Goal: Communication & Community: Answer question/provide support

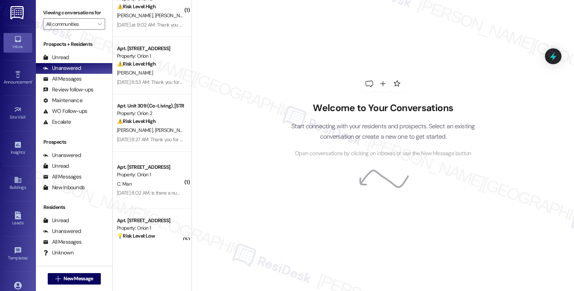
scroll to position [1195, 0]
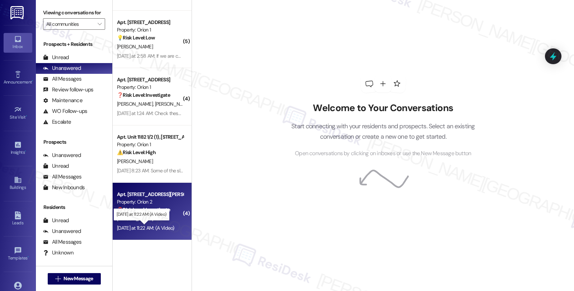
click at [174, 227] on div "Yesterday at 11:22 AM: (A Video) Yesterday at 11:22 AM: (A Video)" at bounding box center [145, 228] width 57 height 6
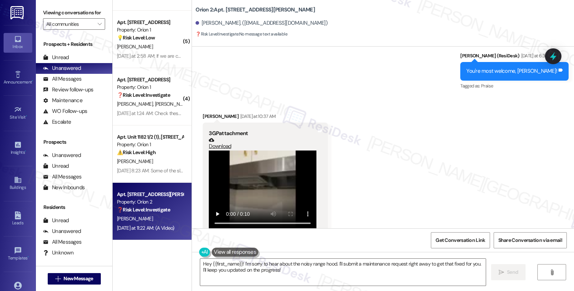
scroll to position [1063, 0]
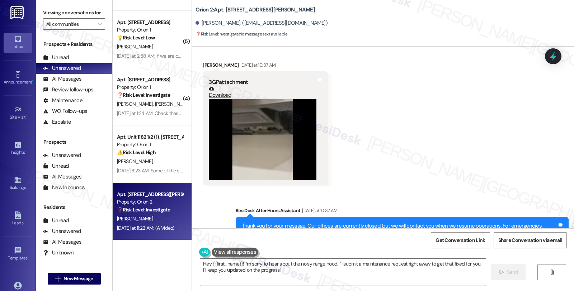
click at [333, 145] on div "Received via SMS Szuhan Chen Yesterday at 10:37 AM 3GP attachment Download Tags…" at bounding box center [383, 118] width 382 height 146
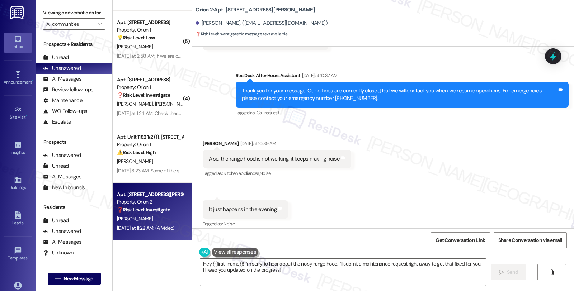
scroll to position [1223, 0]
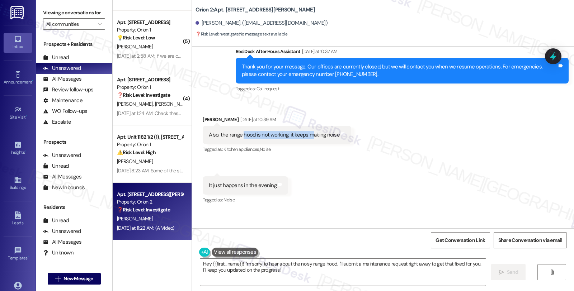
drag, startPoint x: 238, startPoint y: 127, endPoint x: 307, endPoint y: 131, distance: 69.7
click at [307, 131] on div "Also, the range hood is not working, it keeps making noise" at bounding box center [274, 135] width 131 height 8
click at [337, 275] on textarea "Hey {{first_name}}! I'm sorry to hear about the noisy range hood. I'll submit a…" at bounding box center [343, 272] width 286 height 27
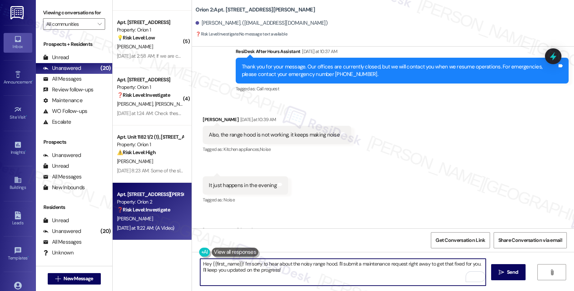
click at [334, 263] on textarea "Hey {{first_name}}! I'm sorry to hear about the noisy range hood. I'll submit a…" at bounding box center [343, 272] width 286 height 27
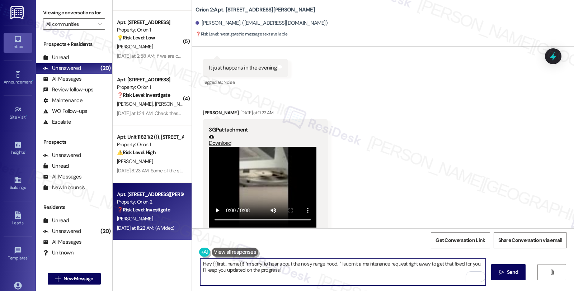
scroll to position [1343, 0]
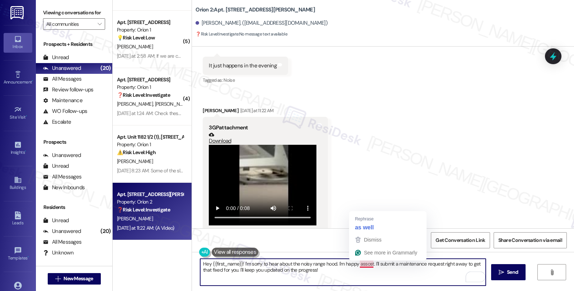
click at [360, 267] on textarea "Hey {{first_name}}! I'm sorry to hear about the noisy range hood. I'm happy ass…" at bounding box center [343, 272] width 286 height 27
paste textarea "Is the noise constant whenever the range hood is on, or does it happen only at …"
click at [375, 263] on textarea "Hey {{first_name}}! I'm sorry to hear about the noisy range hood. I'm happy to …" at bounding box center [343, 272] width 286 height 27
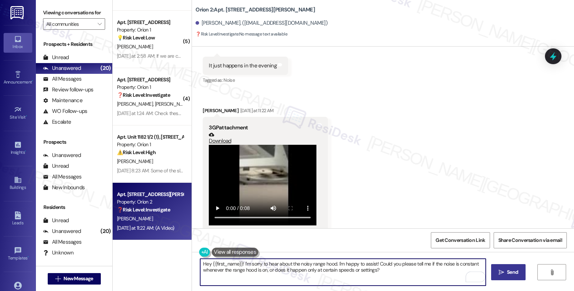
type textarea "Hey {{first_name}}! I'm sorry to hear about the noisy range hood. I'm happy to …"
click at [501, 274] on icon "" at bounding box center [501, 273] width 5 height 6
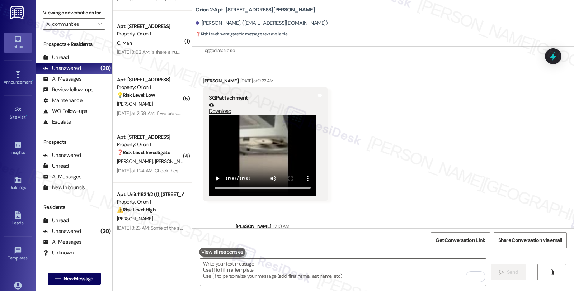
scroll to position [1400, 0]
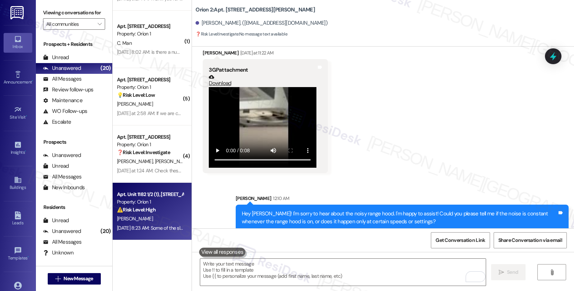
click at [145, 207] on strong "⚠️ Risk Level: High" at bounding box center [136, 210] width 39 height 6
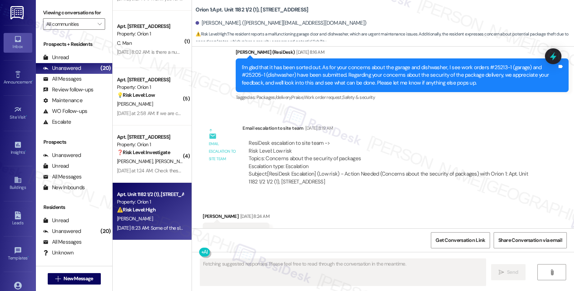
scroll to position [1606, 0]
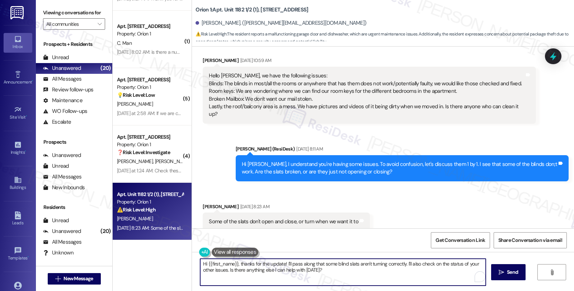
drag, startPoint x: 236, startPoint y: 264, endPoint x: 184, endPoint y: 257, distance: 52.2
click at [184, 257] on div "( 1 ) Apt. Unit 401 (Co-Living), 1421 W Adams Blvd Property: Orion 2 ⚠️ Risk Le…" at bounding box center [344, 145] width 462 height 291
click at [353, 268] on textarea "Could you please specify the location of the non-working blinds?" at bounding box center [343, 272] width 286 height 27
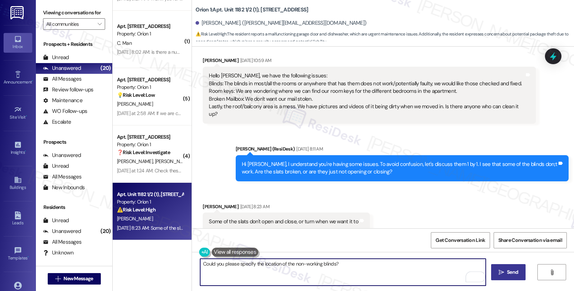
type textarea "Could you please specify the location of the non-working blinds?"
click at [510, 270] on span "Send" at bounding box center [512, 273] width 11 height 8
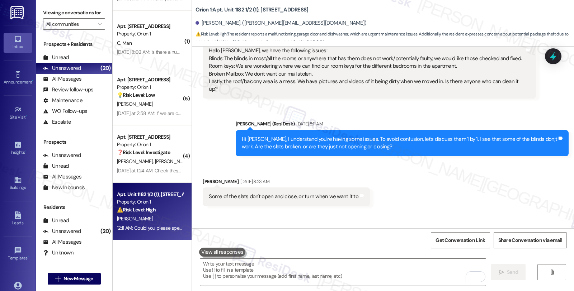
scroll to position [1657, 0]
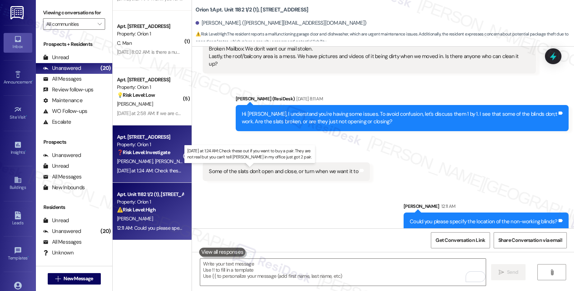
click at [132, 170] on div "Yesterday at 1:24 AM: Check these out if you want to buy a pair. They are not r…" at bounding box center [260, 171] width 287 height 6
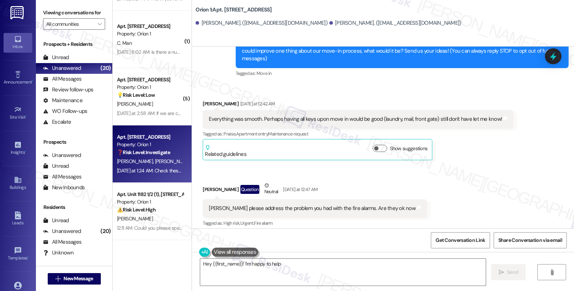
scroll to position [159, 0]
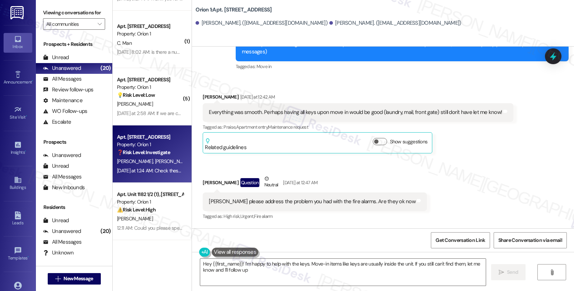
type textarea "Hey {{first_name}}! I'm happy to help with the keys. Move-in items like keys ar…"
drag, startPoint x: 224, startPoint y: 103, endPoint x: 303, endPoint y: 105, distance: 78.6
click at [303, 109] on div "Everything was smooth. Perhaps having all keys upon move in would be good (laun…" at bounding box center [355, 113] width 293 height 8
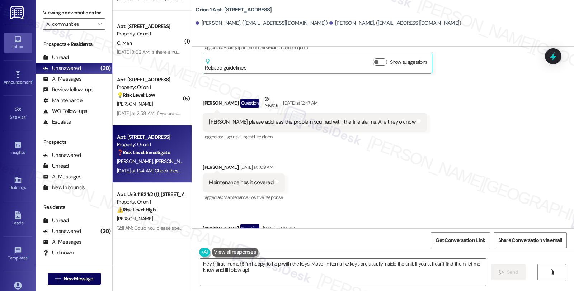
scroll to position [262, 0]
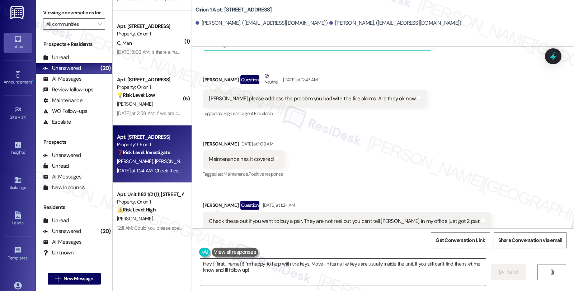
click at [261, 269] on textarea "Hey {{first_name}}! I'm happy to help with the keys. Move-in items like keys ar…" at bounding box center [343, 272] width 286 height 27
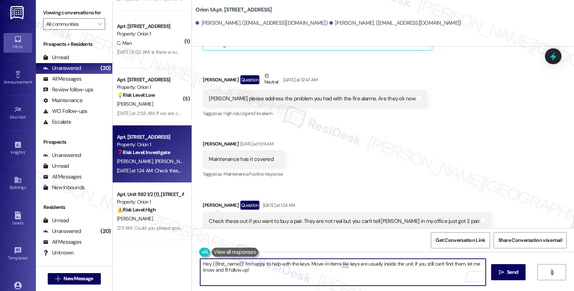
click at [271, 271] on textarea "Hey {{first_name}}! I'm happy to help with the keys. Move-in items like keys ar…" at bounding box center [343, 272] width 286 height 27
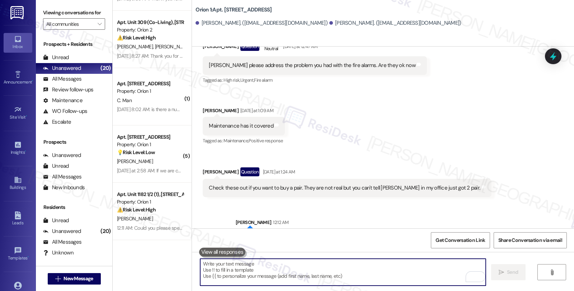
scroll to position [320, 0]
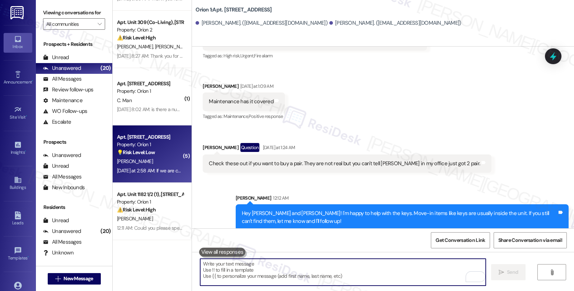
click at [161, 156] on div "💡 Risk Level: Low The resident is inquiring about the unit's features, specific…" at bounding box center [150, 153] width 66 height 8
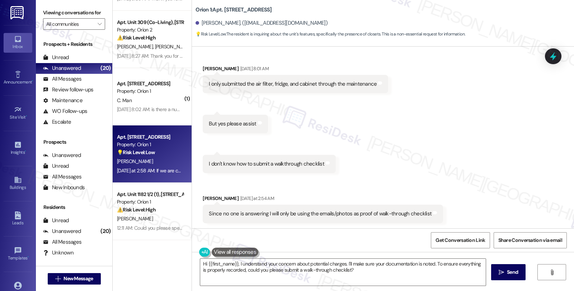
scroll to position [1524, 0]
drag, startPoint x: 209, startPoint y: 164, endPoint x: 308, endPoint y: 164, distance: 99.1
click at [308, 164] on div "I don't know how to submit a walkthrough checklist" at bounding box center [267, 164] width 116 height 8
click at [368, 167] on div "Received via SMS Kevin Hodo Aug 13, 2025 at 8:01 AM I only submitted the air fi…" at bounding box center [383, 178] width 382 height 260
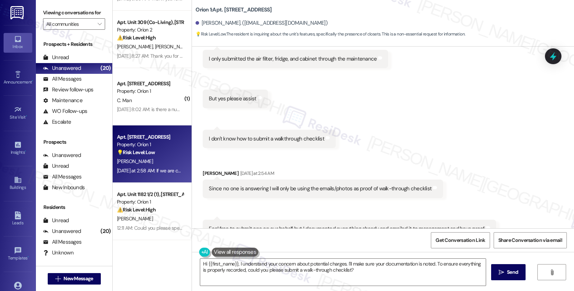
scroll to position [1563, 0]
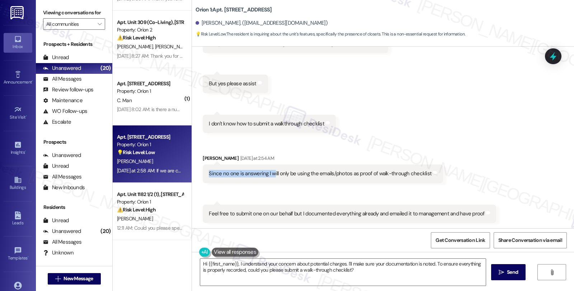
drag, startPoint x: 203, startPoint y: 173, endPoint x: 268, endPoint y: 174, distance: 65.3
click at [268, 174] on div "Since no one is answering I will only be using the emails/photos as proof of wa…" at bounding box center [320, 174] width 224 height 8
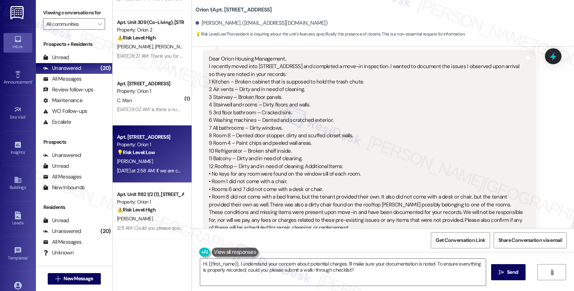
scroll to position [1165, 0]
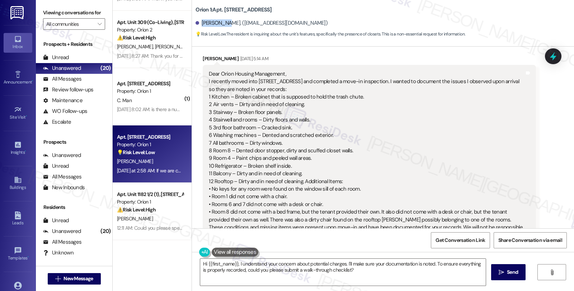
drag, startPoint x: 196, startPoint y: 20, endPoint x: 221, endPoint y: 22, distance: 24.8
click at [221, 22] on div "[PERSON_NAME]. ([EMAIL_ADDRESS][DOMAIN_NAME])" at bounding box center [262, 23] width 132 height 8
copy div "[PERSON_NAME]"
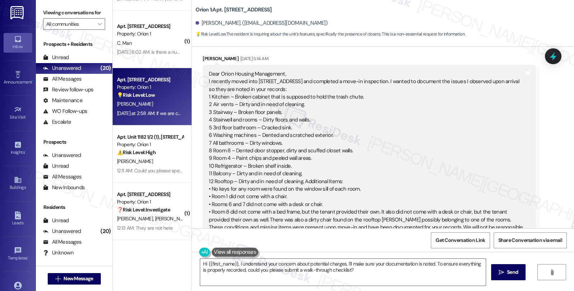
click at [494, 146] on div "Dear Orion Housing Management, I recently moved into [STREET_ADDRESS] and compl…" at bounding box center [366, 173] width 315 height 207
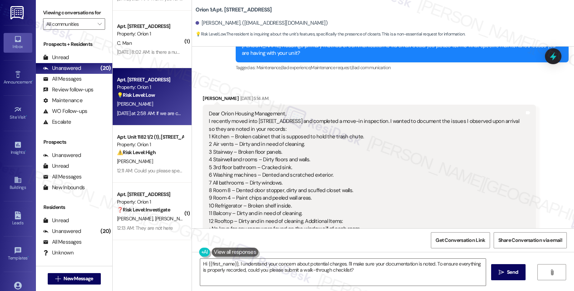
scroll to position [1045, 0]
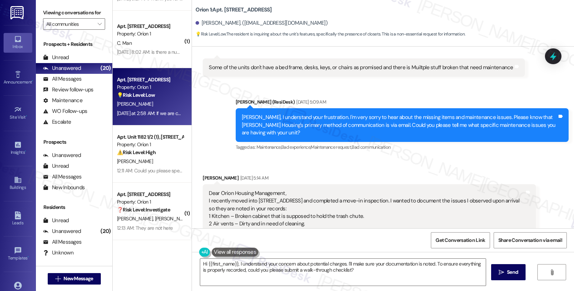
click at [478, 208] on div "Dear Orion Housing Management, I recently moved into [STREET_ADDRESS] and compl…" at bounding box center [366, 293] width 315 height 207
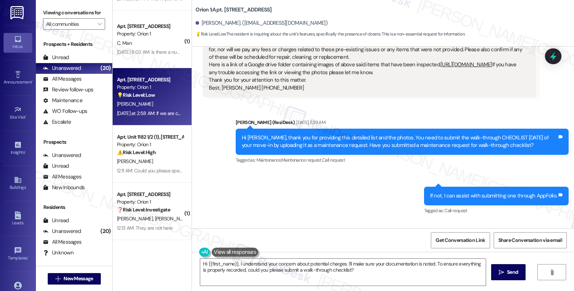
scroll to position [1436, 0]
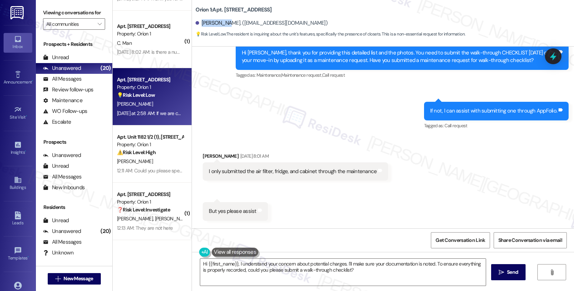
drag, startPoint x: 196, startPoint y: 24, endPoint x: 221, endPoint y: 27, distance: 25.0
click at [221, 27] on div "[PERSON_NAME]. ([EMAIL_ADDRESS][DOMAIN_NAME])" at bounding box center [385, 23] width 379 height 14
copy div "[PERSON_NAME]"
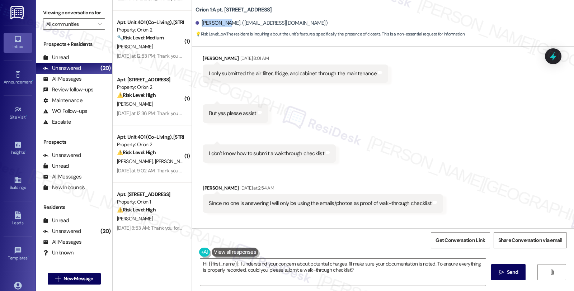
scroll to position [1603, 0]
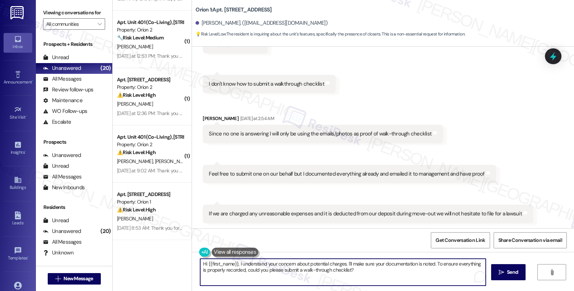
drag, startPoint x: 317, startPoint y: 270, endPoint x: 377, endPoint y: 278, distance: 60.1
click at [377, 278] on textarea "Hi {{first_name}}, I understand your concern about potential charges. I'll make…" at bounding box center [343, 272] width 286 height 27
click at [335, 266] on textarea "Hi {{first_name}}, I'll put in the work order for the checklist." at bounding box center [343, 272] width 286 height 27
paste textarea "Do we have your permission to enter during your absence? Also, do you have pets…"
type textarea "Hi {{first_name}}, I'll put in the work order for the checklist. Do we have you…"
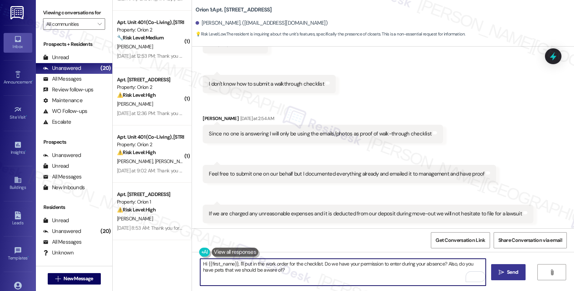
click at [503, 268] on button " Send" at bounding box center [508, 273] width 35 height 16
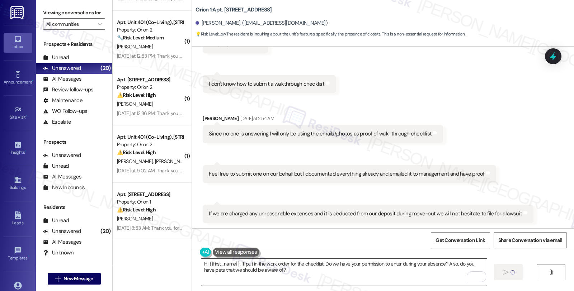
click at [431, 281] on textarea "Hi {{first_name}}, I'll put in the work order for the checklist. Do we have you…" at bounding box center [344, 272] width 286 height 27
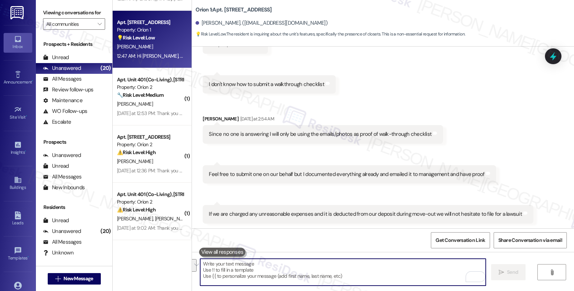
scroll to position [1661, 0]
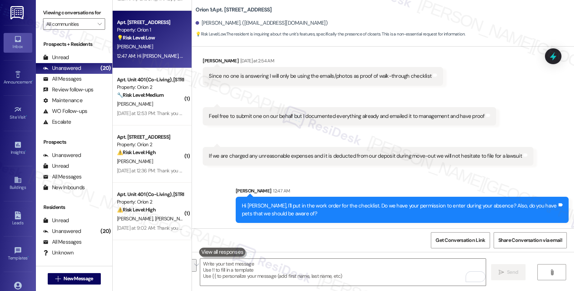
click at [515, 178] on div "Sent via SMS [PERSON_NAME] 12:47 AM Hi [PERSON_NAME], I'll put in the work orde…" at bounding box center [383, 200] width 382 height 58
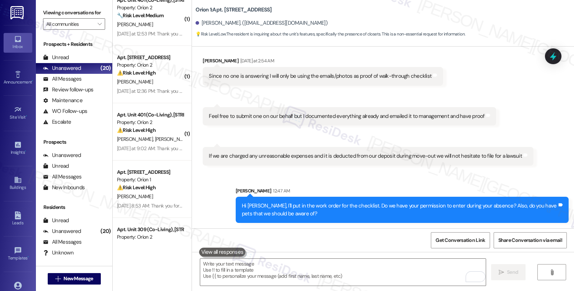
scroll to position [1280, 0]
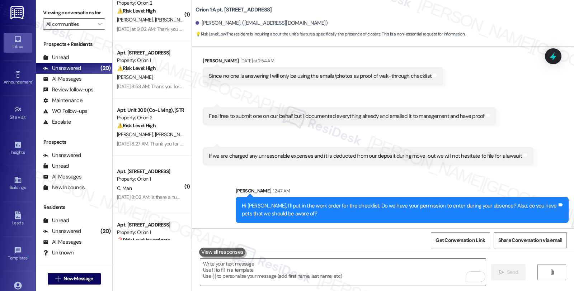
drag, startPoint x: 517, startPoint y: 174, endPoint x: 497, endPoint y: 174, distance: 20.1
click at [517, 174] on div "Sent via SMS [PERSON_NAME] 12:47 AM Hi [PERSON_NAME], I'll put in the work orde…" at bounding box center [383, 200] width 382 height 58
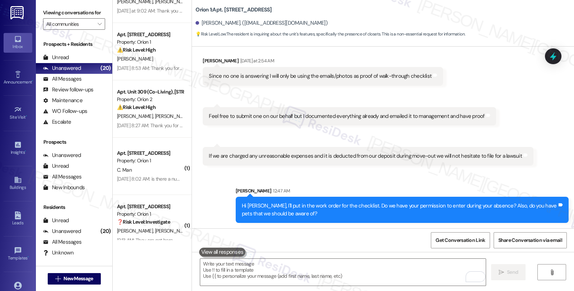
scroll to position [1310, 0]
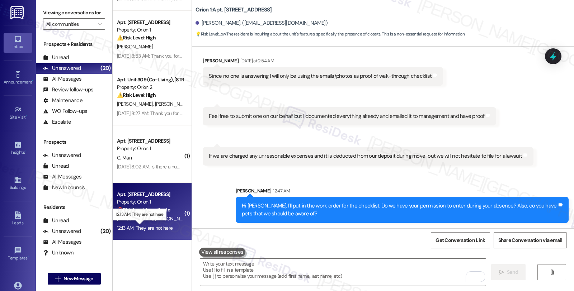
click at [165, 225] on div "12:13 AM: They are not here 12:13 AM: They are not here" at bounding box center [145, 228] width 56 height 6
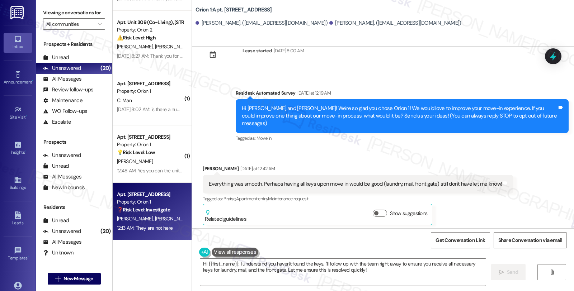
scroll to position [72, 0]
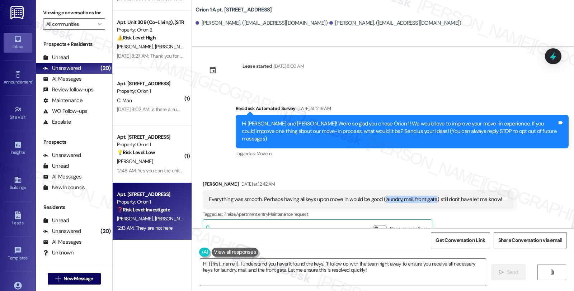
drag, startPoint x: 378, startPoint y: 192, endPoint x: 428, endPoint y: 191, distance: 49.9
click at [428, 196] on div "Everything was smooth. Perhaps having all keys upon move in would be good (laun…" at bounding box center [355, 200] width 293 height 8
copy div "aundry, mail, front gate"
click at [200, 262] on textarea "Hi {{first_name}}, I understand you haven't found the keys. I'll follow up with…" at bounding box center [343, 272] width 286 height 27
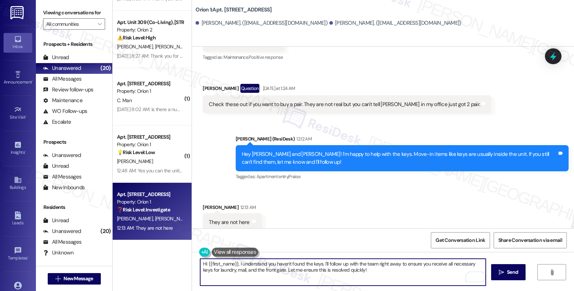
scroll to position [391, 0]
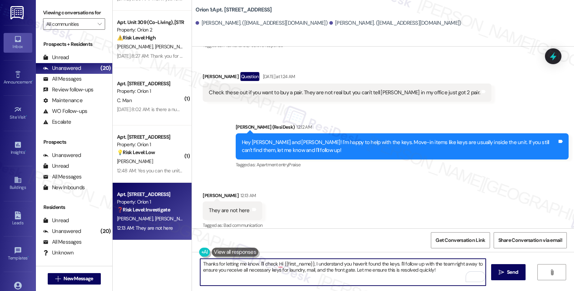
click at [256, 265] on textarea "Thanks for letting me know. I'll check Hi {{first_name}}, I understand you have…" at bounding box center [343, 272] width 286 height 27
click at [260, 265] on textarea "Thanks for letting me know. I'll check Hi {{first_name}}, I understand you have…" at bounding box center [343, 272] width 286 height 27
click at [200, 266] on textarea "Thanks for letting me know. I'll follow up for you check Hi {{first_name}}, I u…" at bounding box center [343, 272] width 286 height 27
type textarea "I see. May I know if you received any keys when you moved in? If so, could you …"
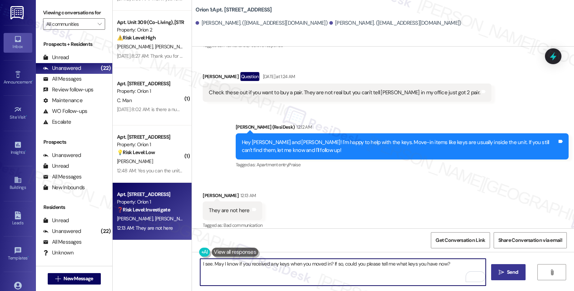
click at [497, 270] on span " Send" at bounding box center [508, 273] width 23 height 8
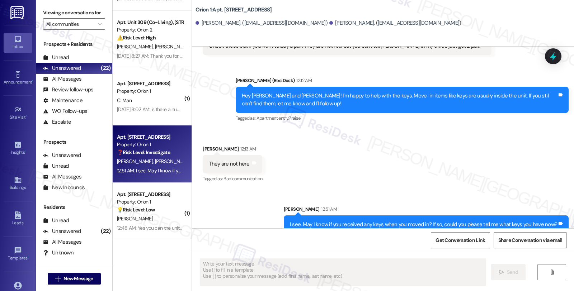
scroll to position [441, 0]
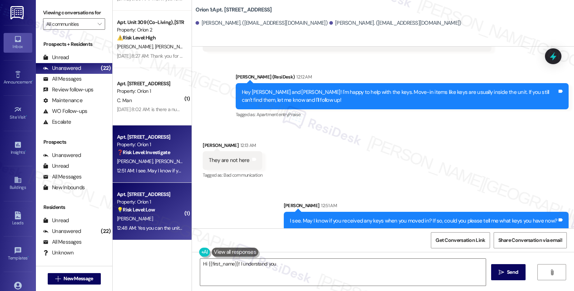
type textarea "Hi {{first_name}}! I understand you haven't"
click at [155, 213] on div "💡 Risk Level: Low The resident is inquiring about the unit's features, specific…" at bounding box center [150, 210] width 66 height 8
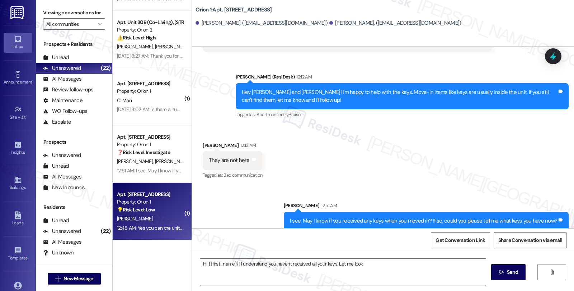
type textarea "Hi {{first_name}}! I understand you haven't received all your keys. Let me look"
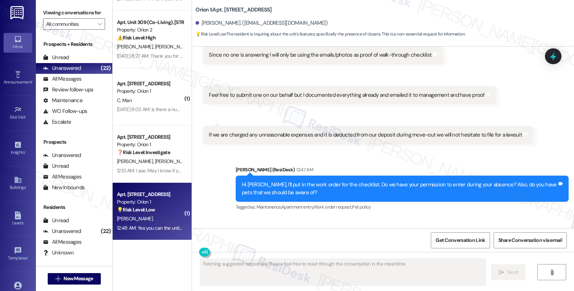
scroll to position [1721, 0]
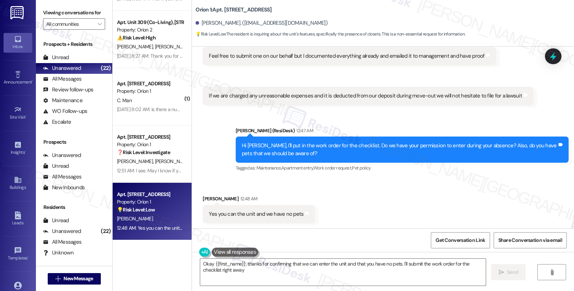
type textarea "Okay {{first_name}}, thanks for confirming that we can enter the unit and that …"
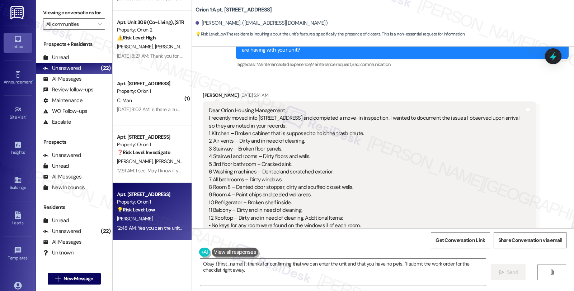
scroll to position [1123, 0]
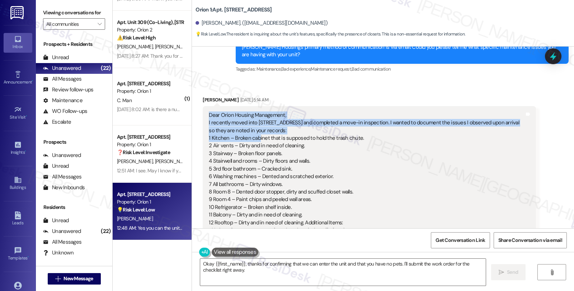
drag, startPoint x: 205, startPoint y: 109, endPoint x: 251, endPoint y: 130, distance: 50.4
click at [251, 130] on div "Dear Orion Housing Management, I recently moved into [STREET_ADDRESS] and compl…" at bounding box center [366, 215] width 315 height 207
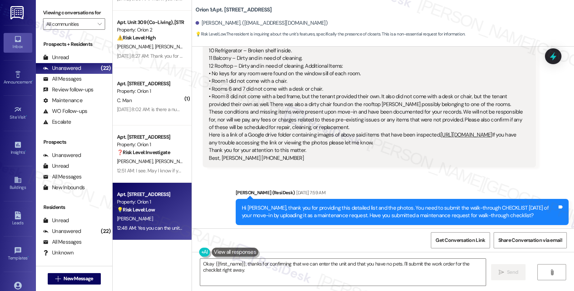
scroll to position [1283, 0]
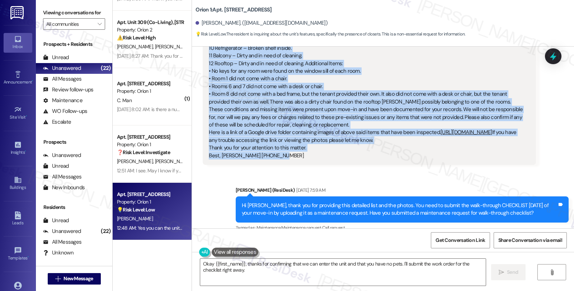
click at [283, 152] on div "Dear Orion Housing Management, I recently moved into [STREET_ADDRESS] and compl…" at bounding box center [366, 55] width 315 height 207
copy div "Lore Ipsum Dolorsi Ametconsec, A elitsedd eiusm temp Inci 6485 U 36la Et dol ma…"
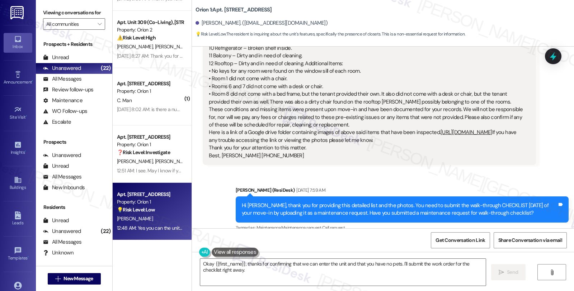
click at [552, 66] on div "Received via SMS [PERSON_NAME] [DATE] 5:14 AM Dear Orion Housing Management, I …" at bounding box center [383, 46] width 382 height 250
click at [551, 60] on icon at bounding box center [553, 56] width 12 height 12
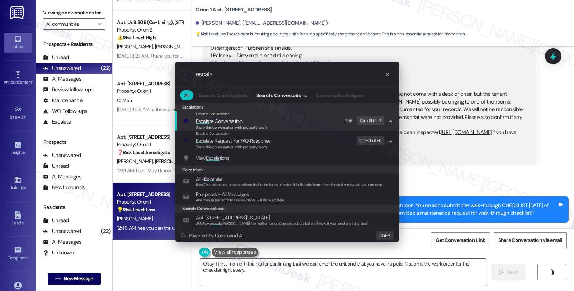
type input "escala"
click at [225, 120] on span "Escala te Conversation" at bounding box center [219, 121] width 46 height 6
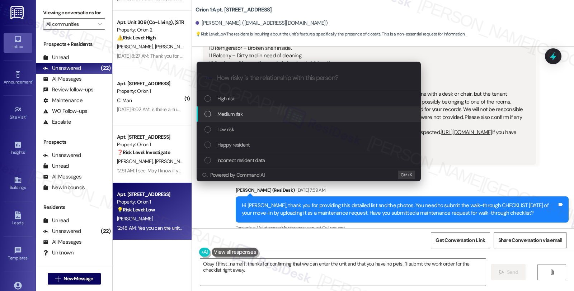
click at [223, 116] on span "Medium risk" at bounding box center [230, 114] width 25 height 8
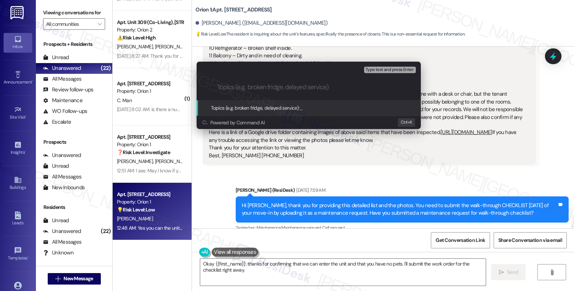
paste input "#25671-1"
click at [216, 88] on div ".cls-1{fill:#0a055f;}.cls-2{fill:#0cc4c4;} resideskLogoBlueOrange #25671-1" at bounding box center [309, 87] width 224 height 25
drag, startPoint x: 221, startPoint y: 88, endPoint x: 209, endPoint y: 86, distance: 12.3
click at [209, 86] on div ".cls-1{fill:#0a055f;}.cls-2{fill:#0cc4c4;} resideskLogoBlueOrange #25671-1" at bounding box center [309, 87] width 224 height 25
paste input "Work Order Filed by ResiDesk - WO"
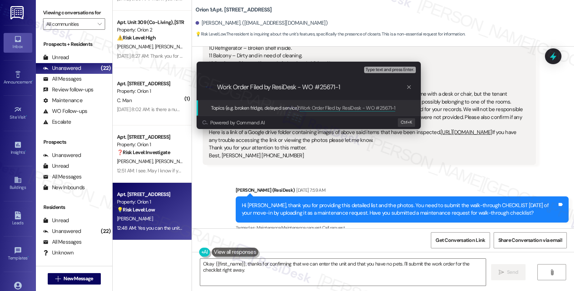
click at [357, 87] on input "Work Order Filed by ResiDesk - WO #25671-1" at bounding box center [311, 88] width 189 height 8
paste input "TENANT walk-through CHECKLIST"
type input "Work Order Filed by ResiDesk - WO #25671-1 (TENANT walk-through CHECKLIST)"
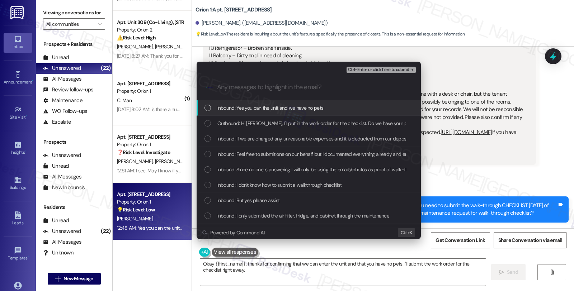
scroll to position [0, 0]
click at [284, 108] on span "Inbound: Yes you can the unit and we have no pets" at bounding box center [271, 108] width 106 height 8
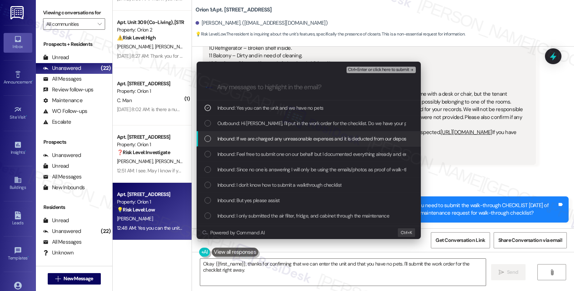
click at [284, 139] on span "Inbound: If we are charged any unreasonable expenses and it is deducted from ou…" at bounding box center [371, 139] width 307 height 8
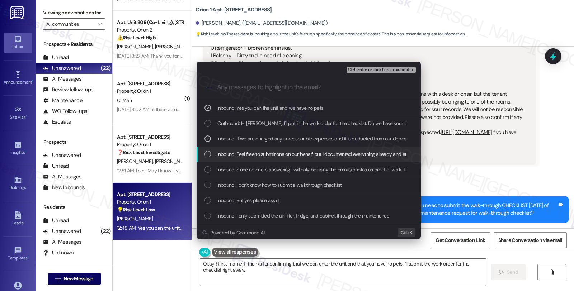
click at [284, 152] on span "Inbound: Feel free to submit one on our behalf but I documented everything alre…" at bounding box center [354, 154] width 273 height 8
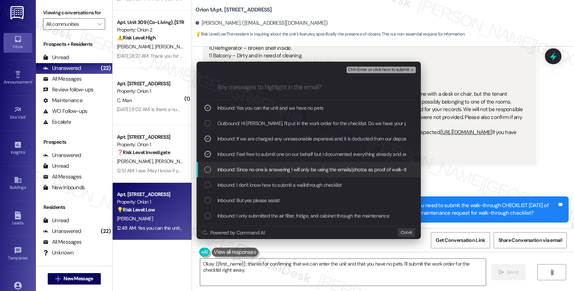
click at [285, 169] on span "Inbound: Since no one is answering I will only be using the emails/photos as pr…" at bounding box center [329, 170] width 222 height 8
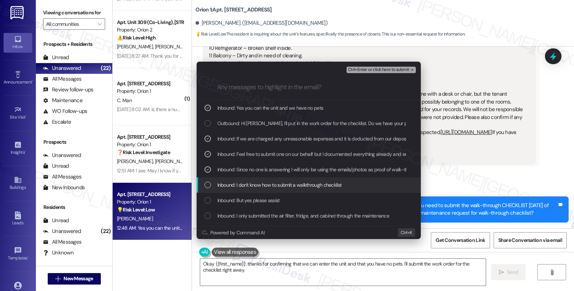
click at [287, 181] on span "Inbound: I don't know how to submit a walkthrough checklist" at bounding box center [280, 185] width 125 height 8
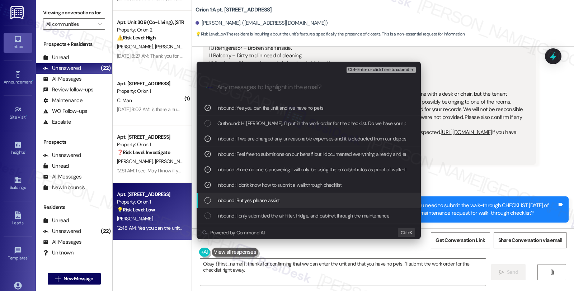
click at [306, 194] on div "Inbound: But yes please assist" at bounding box center [309, 200] width 224 height 15
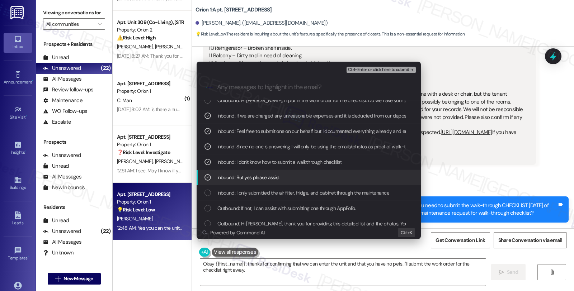
scroll to position [40, 0]
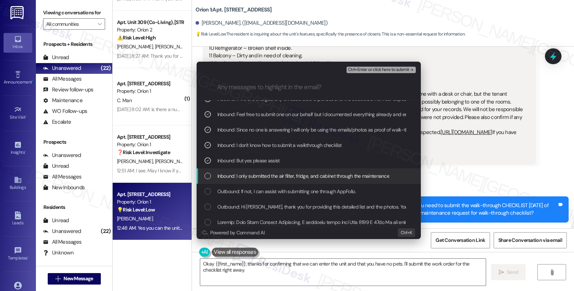
click at [306, 177] on span "Inbound: I only submitted the air filter, fridge, and cabinet through the maint…" at bounding box center [304, 176] width 172 height 8
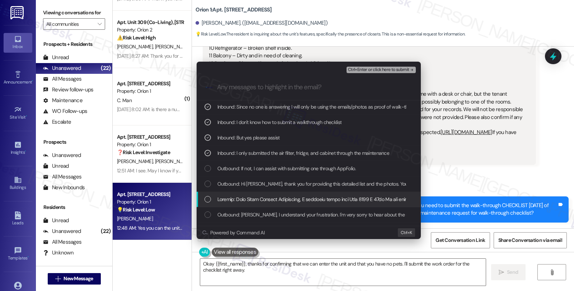
scroll to position [80, 0]
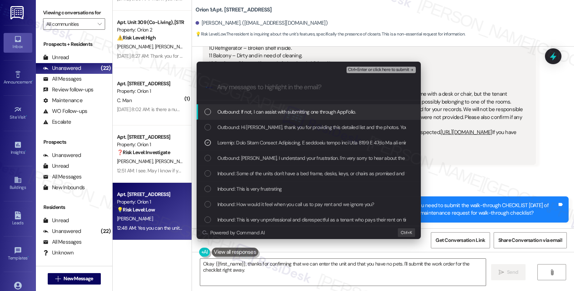
click at [378, 69] on span "Ctrl+Enter or click here to submit" at bounding box center [378, 69] width 61 height 5
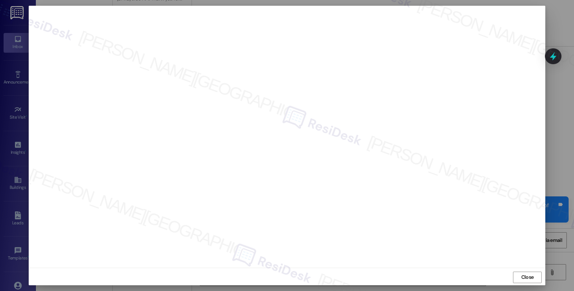
scroll to position [1, 0]
click at [527, 278] on span "Close" at bounding box center [528, 277] width 13 height 8
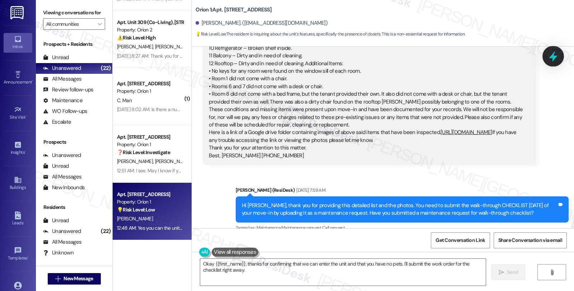
click at [553, 59] on icon at bounding box center [553, 56] width 12 height 12
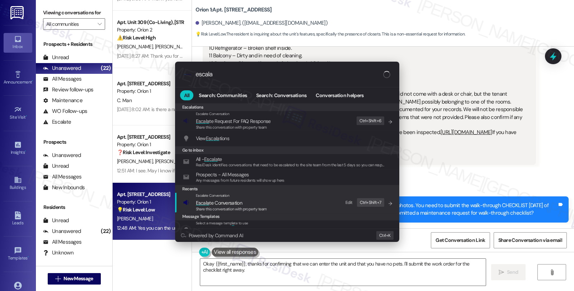
type input "escala"
click at [246, 203] on span "Escala te Conversation" at bounding box center [231, 203] width 71 height 8
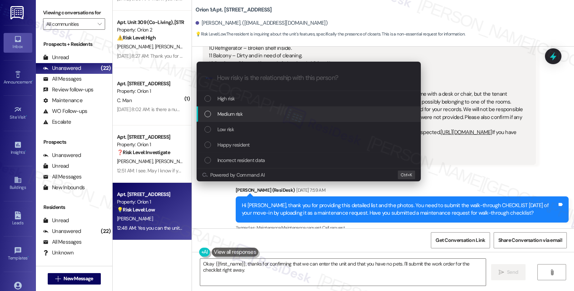
click at [244, 116] on div "Medium risk" at bounding box center [310, 114] width 210 height 8
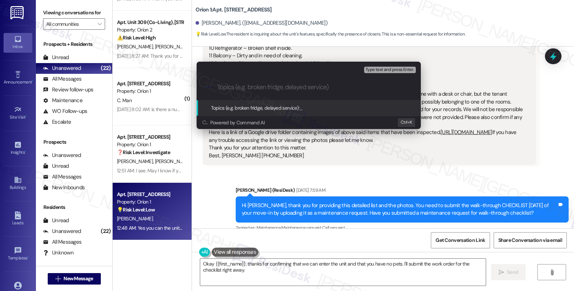
paste input "Work Order Filed by ResiDesk - WO #25671-1 (TENANT walk-through CHECKLIST)"
type input "Work Order Filed by ResiDesk - WO #25671-1 (TENANT walk-through CHECKLIST)"
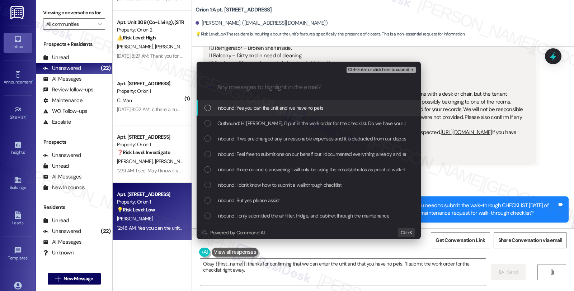
click at [242, 110] on span "Inbound: Yes you can the unit and we have no pets" at bounding box center [271, 108] width 106 height 8
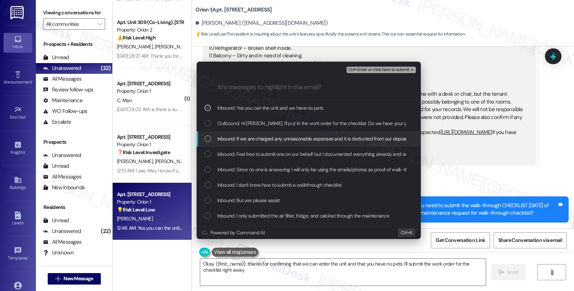
click at [242, 137] on span "Inbound: If we are charged any unreasonable expenses and it is deducted from ou…" at bounding box center [371, 139] width 307 height 8
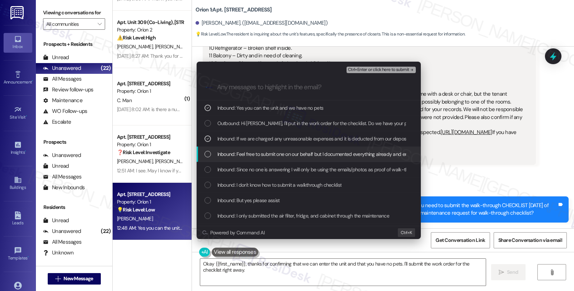
click at [242, 149] on div "Inbound: Feel free to submit one on our behalf but I documented everything alre…" at bounding box center [309, 154] width 224 height 15
click at [241, 162] on div "Inbound: Feel free to submit one on our behalf but I documented everything alre…" at bounding box center [309, 154] width 224 height 15
click at [239, 154] on span "Inbound: Feel free to submit one on our behalf but I documented everything alre…" at bounding box center [354, 154] width 273 height 8
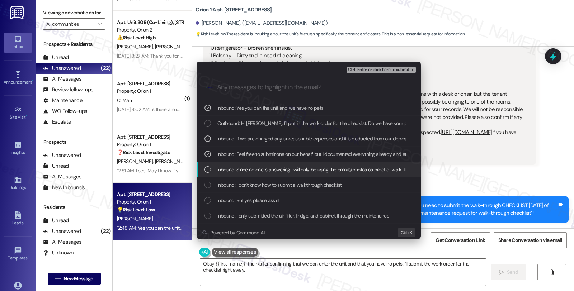
click at [240, 164] on div "Inbound: Since no one is answering I will only be using the emails/photos as pr…" at bounding box center [309, 169] width 224 height 15
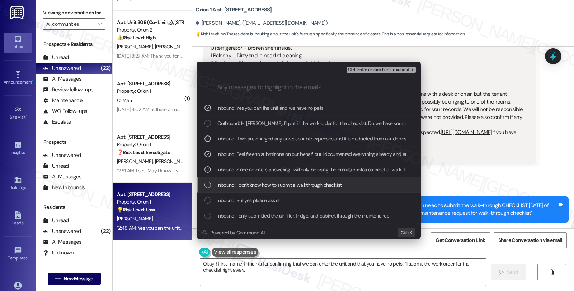
click at [243, 185] on span "Inbound: I don't know how to submit a walkthrough checklist" at bounding box center [280, 185] width 125 height 8
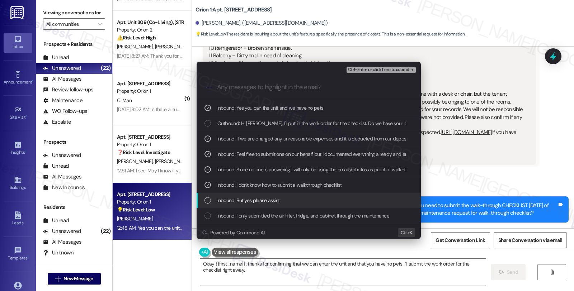
click at [245, 202] on span "Inbound: But yes please assist" at bounding box center [249, 201] width 62 height 8
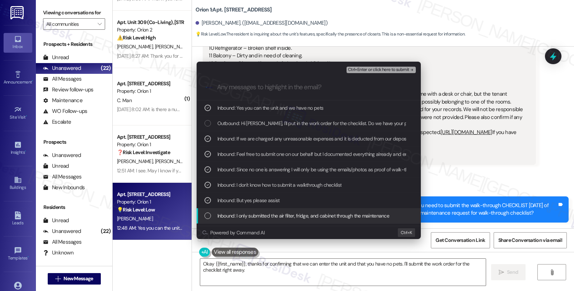
click at [243, 214] on span "Inbound: I only submitted the air filter, fridge, and cabinet through the maint…" at bounding box center [304, 216] width 172 height 8
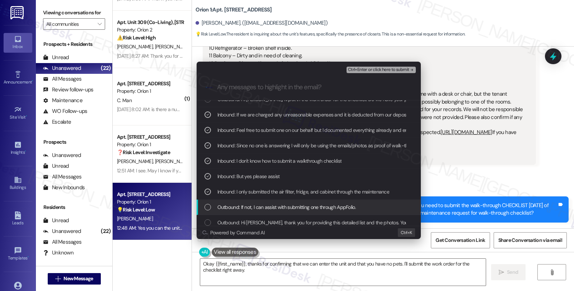
scroll to position [80, 0]
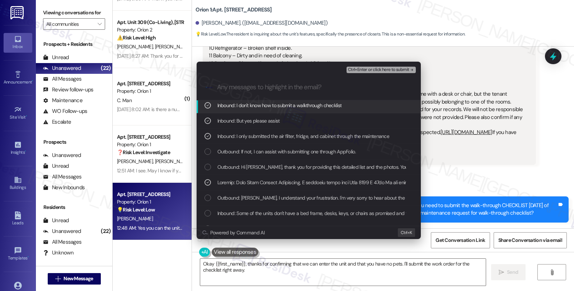
click at [365, 69] on span "Ctrl+Enter or click here to submit" at bounding box center [378, 69] width 61 height 5
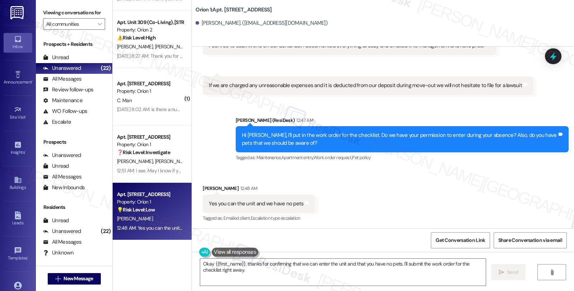
scroll to position [1732, 0]
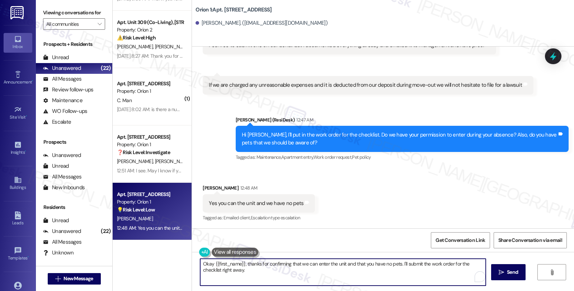
click at [200, 266] on textarea "Okay {{first_name}}, thanks for confirming that we can enter the unit and that …" at bounding box center [343, 272] width 286 height 27
drag, startPoint x: 244, startPoint y: 265, endPoint x: 253, endPoint y: 272, distance: 11.3
click at [253, 272] on textarea "Thanks, {{first_name}}, thanks for confirming that we can enter the unit and th…" at bounding box center [343, 272] width 286 height 27
paste textarea "#25671-1"
click at [308, 264] on textarea "Thanks, {{first_name}}. I've submitted work order ##25671-1" at bounding box center [343, 272] width 286 height 27
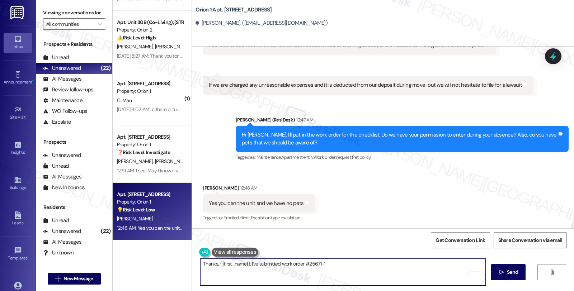
click at [334, 264] on textarea "Thanks, {{first_name}}. I've submitted work order #25671-1" at bounding box center [343, 272] width 286 height 27
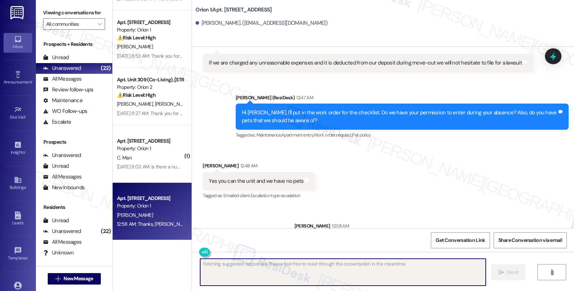
scroll to position [1782, 0]
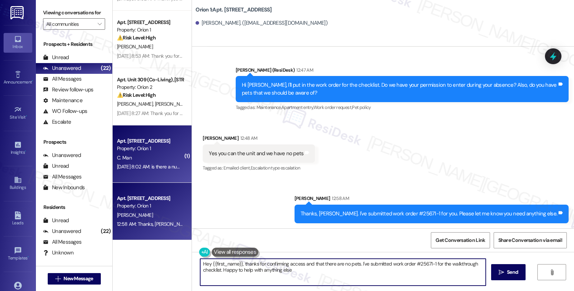
type textarea "Hey {{first_name}}, thanks for confirming access and that there are no pets. I'…"
click at [163, 150] on div "Property: Orion 1" at bounding box center [150, 149] width 66 height 8
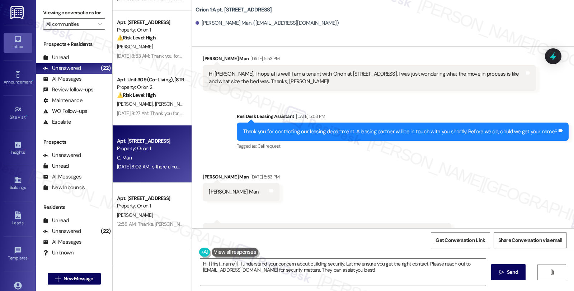
scroll to position [0, 0]
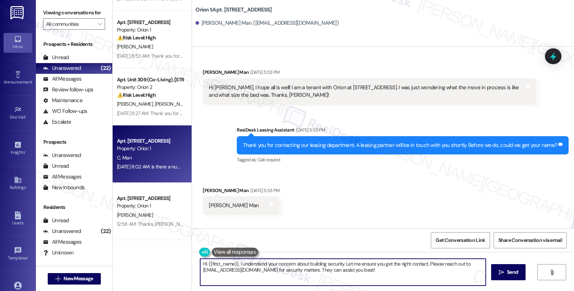
drag, startPoint x: 341, startPoint y: 263, endPoint x: 363, endPoint y: 282, distance: 28.5
click at [363, 282] on textarea "Hi {{first_name}}, I understand your concern about building security. Let me en…" at bounding box center [343, 272] width 286 height 27
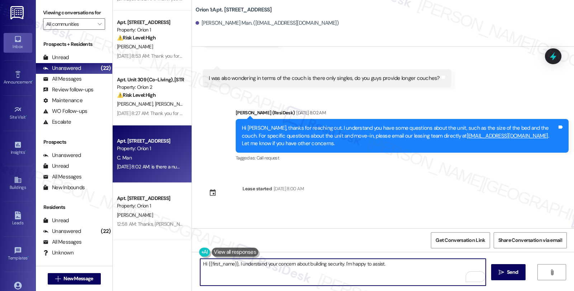
scroll to position [274, 0]
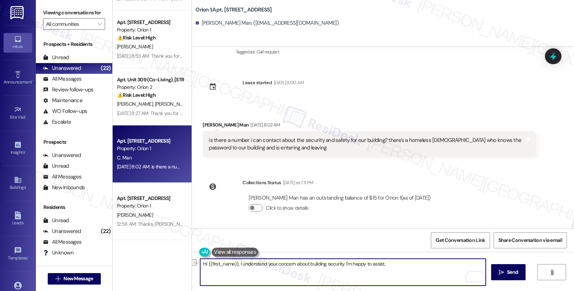
drag, startPoint x: 342, startPoint y: 263, endPoint x: 401, endPoint y: 263, distance: 58.9
click at [401, 263] on textarea "Hi {{first_name}}, I understand your concern about building security. I'm happy…" at bounding box center [343, 272] width 286 height 27
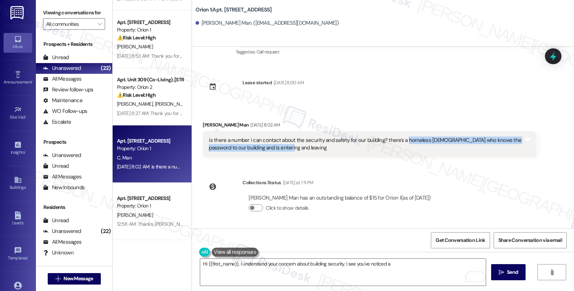
drag, startPoint x: 400, startPoint y: 141, endPoint x: 404, endPoint y: 148, distance: 8.3
click at [404, 148] on div "is there a number i can contact about the security and safety for our building?…" at bounding box center [366, 144] width 315 height 15
copy div "homeless lady who knows the password to our building and is entering and leaving"
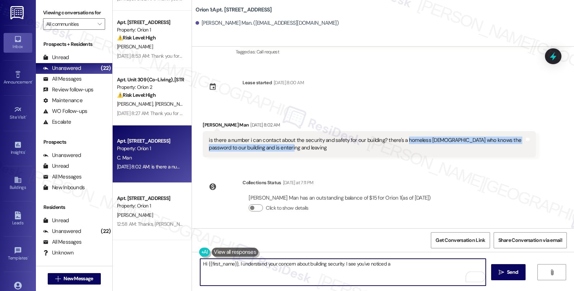
click at [404, 265] on textarea "Hi {{first_name}}, I understand your concern about building security. I see you…" at bounding box center [343, 272] width 286 height 27
paste textarea "homeless lady who knows the password to our building and is entering and leaving"
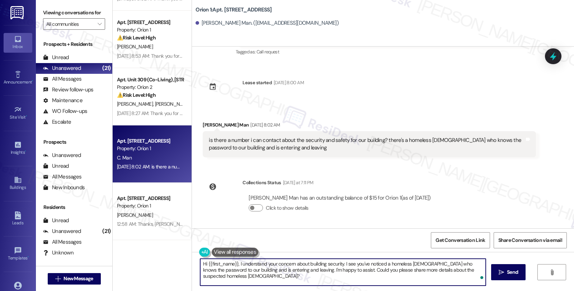
type textarea "Hi {{first_name}}, I understand your concern about building security. I see you…"
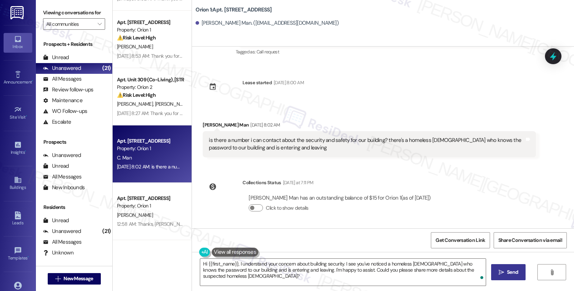
click at [509, 271] on span "Send" at bounding box center [512, 273] width 11 height 8
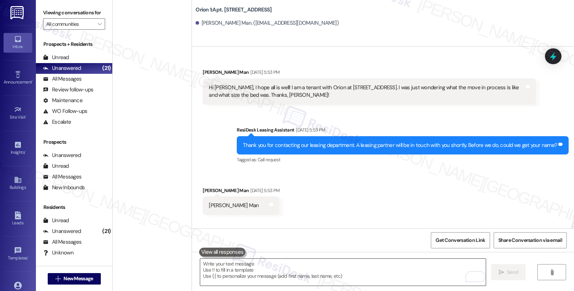
scroll to position [274, 0]
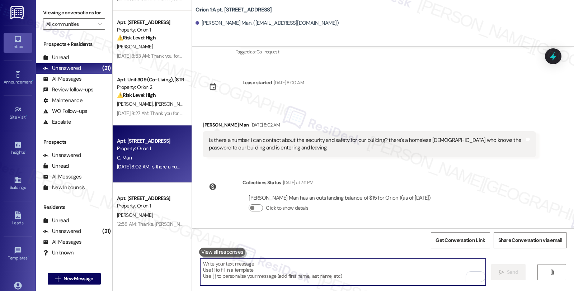
click at [267, 277] on textarea "To enrich screen reader interactions, please activate Accessibility in Grammarl…" at bounding box center [343, 272] width 286 height 27
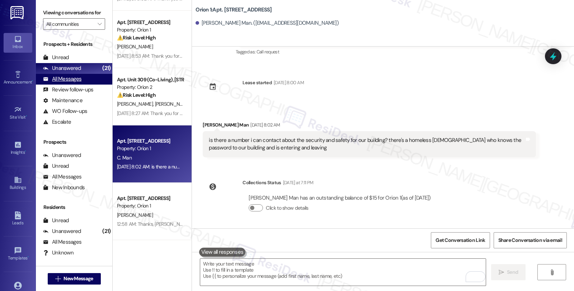
click at [85, 85] on div "All Messages (undefined)" at bounding box center [74, 79] width 76 height 11
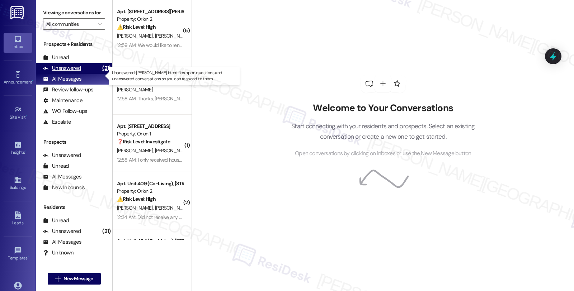
click at [85, 74] on div "Unanswered (21)" at bounding box center [74, 68] width 76 height 11
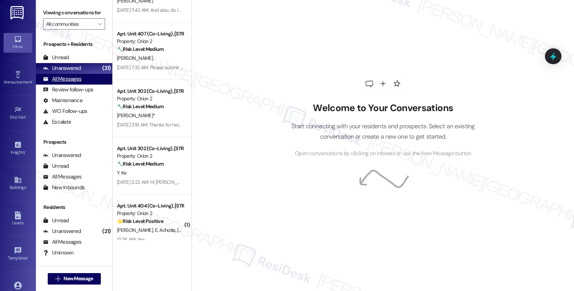
scroll to position [837, 0]
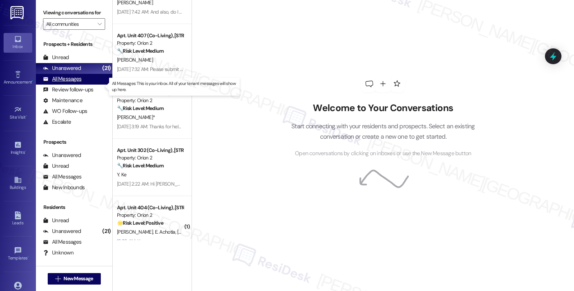
click at [81, 84] on div "All Messages (undefined)" at bounding box center [74, 79] width 76 height 11
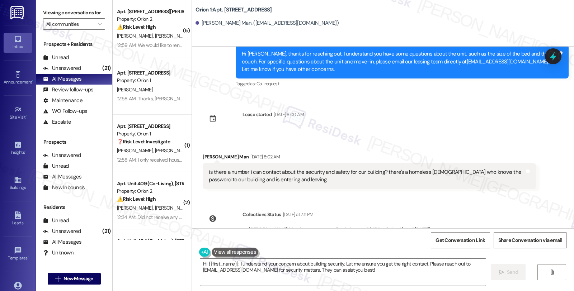
scroll to position [274, 0]
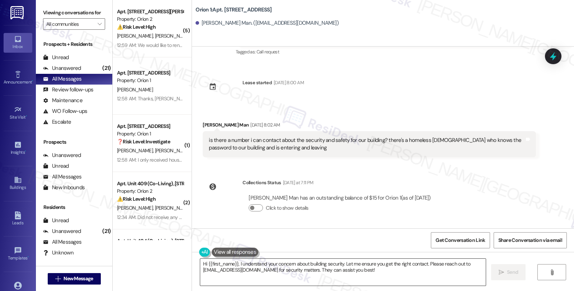
click at [342, 265] on textarea "Hi {{first_name}}, I understand your concern about building security. Let me en…" at bounding box center [343, 272] width 286 height 27
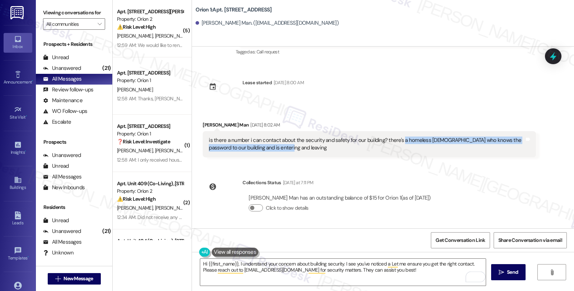
drag, startPoint x: 396, startPoint y: 139, endPoint x: 311, endPoint y: 151, distance: 85.6
click at [311, 151] on div "is there a number i can contact about the security and safety for our building?…" at bounding box center [366, 144] width 315 height 15
copy div "a homeless lady who knows the password to our building and is entering and leav…"
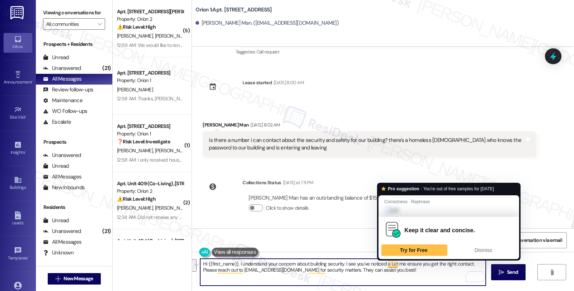
drag, startPoint x: 386, startPoint y: 264, endPoint x: 409, endPoint y: 275, distance: 25.5
click at [409, 275] on textarea "Hi {{first_name}}, I understand your concern about building security. I see you…" at bounding box center [343, 272] width 286 height 27
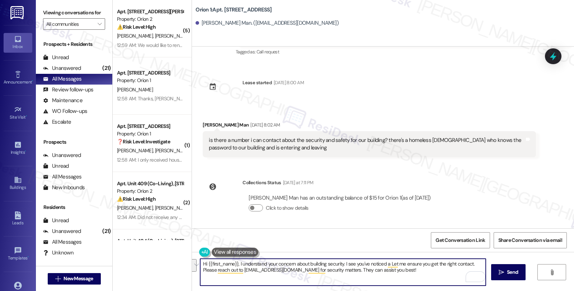
paste textarea "a homeless lady who knows the password to our building and is entering and leav…"
click at [387, 265] on textarea "Hi {{first_name}}, I understand your concern about building security. I see you…" at bounding box center [343, 272] width 286 height 27
click at [299, 273] on textarea "Hi {{first_name}}, I understand your concern about building security. I see you…" at bounding box center [343, 272] width 286 height 27
click at [349, 273] on textarea "Hi {{first_name}}, I understand your concern about building security. I see you…" at bounding box center [343, 272] width 286 height 27
click at [476, 271] on textarea "Hi {{first_name}}, I understand your concern about building security. I see you…" at bounding box center [343, 272] width 286 height 27
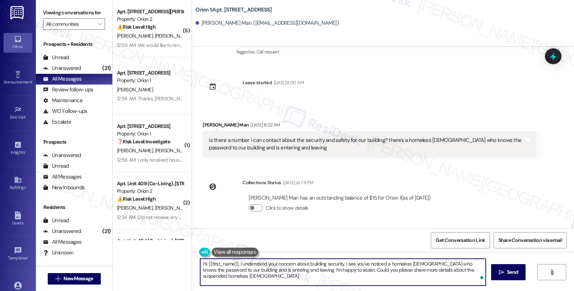
click at [474, 269] on textarea "Hi {{first_name}}, I understand your concern about building security. I see you…" at bounding box center [343, 272] width 286 height 27
click at [295, 281] on textarea "Hi {{first_name}}, I understand your concern about building security. I see you…" at bounding box center [343, 272] width 286 height 27
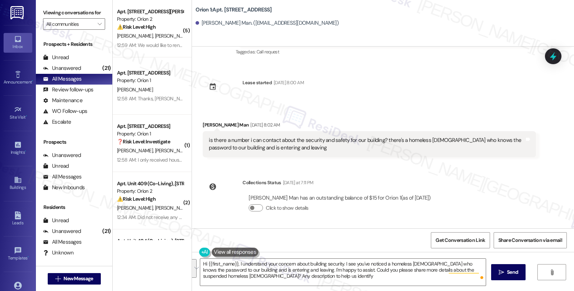
click at [500, 193] on div "Received via SMS Calvin Man Aug 03, 2025 at 5:53 PM Hi Sarah, I hope all is wel…" at bounding box center [383, 138] width 382 height 182
click at [336, 279] on textarea "Hi {{first_name}}, I understand your concern about building security. I see you…" at bounding box center [343, 272] width 286 height 27
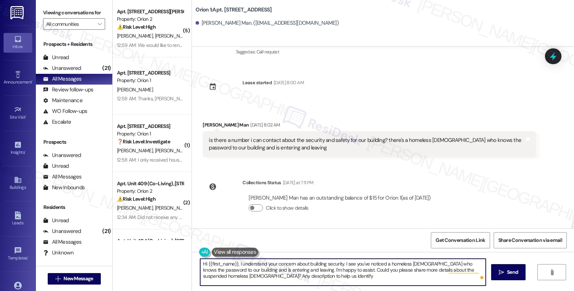
click at [253, 276] on textarea "Hi {{first_name}}, I understand your concern about building security. I see you…" at bounding box center [343, 272] width 286 height 27
click at [300, 279] on textarea "Hi {{first_name}}, I understand your concern about building security. I see you…" at bounding box center [343, 272] width 286 height 27
paste textarea "I understand your concern about building security. You’ve mentioned a homeless …"
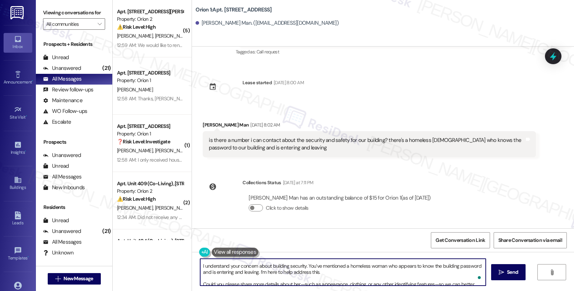
scroll to position [0, 0]
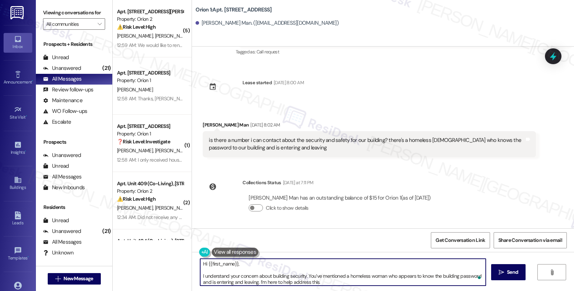
click at [253, 261] on textarea "Hi {{first_name}}, I understand your concern about building security. You’ve me…" at bounding box center [343, 272] width 286 height 27
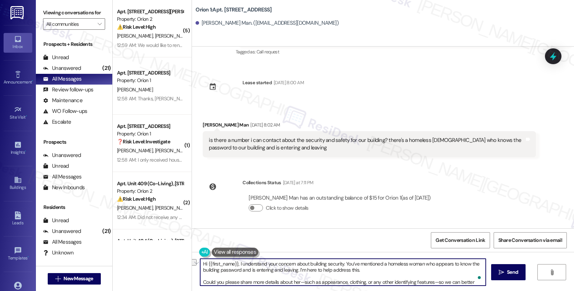
drag, startPoint x: 318, startPoint y: 270, endPoint x: 388, endPoint y: 271, distance: 70.0
click at [388, 271] on textarea "Hi {{first_name}}, I understand your concern about building security. You’ve me…" at bounding box center [343, 272] width 286 height 27
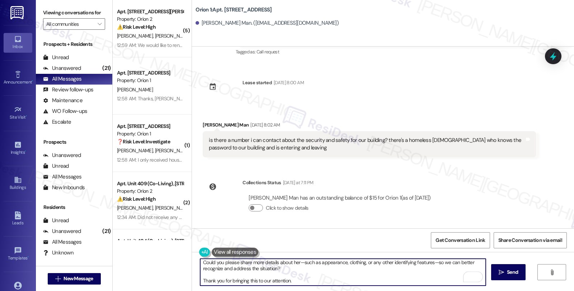
click at [299, 269] on textarea "Hi {{first_name}}, I understand your concern about building security. You’ve me…" at bounding box center [343, 272] width 286 height 27
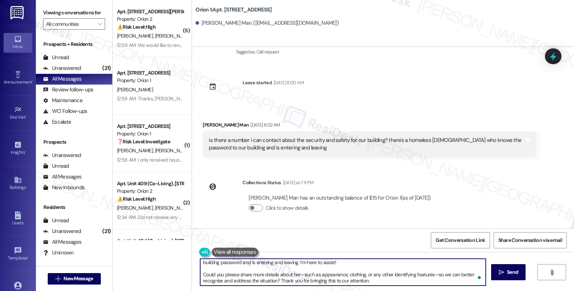
scroll to position [0, 0]
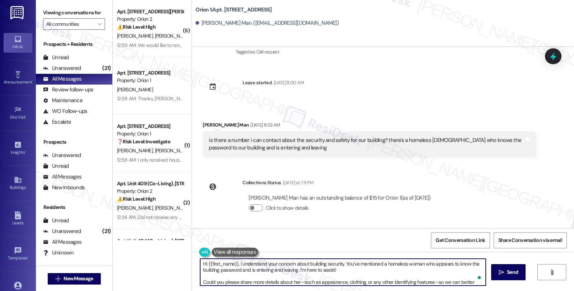
click at [370, 270] on textarea "Hi {{first_name}}, I understand your concern about building security. You’ve me…" at bounding box center [343, 272] width 286 height 27
type textarea "Hi {{first_name}}, I understand your concern about building security. You’ve me…"
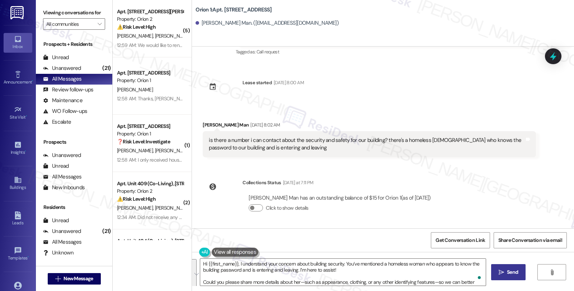
click at [501, 276] on span " Send" at bounding box center [508, 273] width 23 height 8
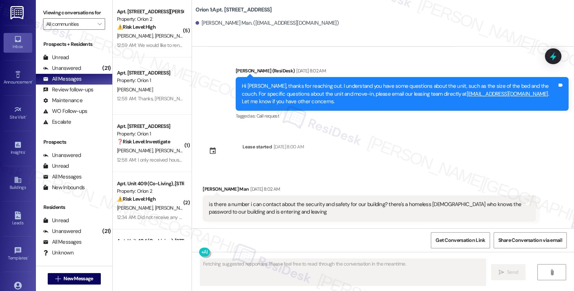
scroll to position [355, 0]
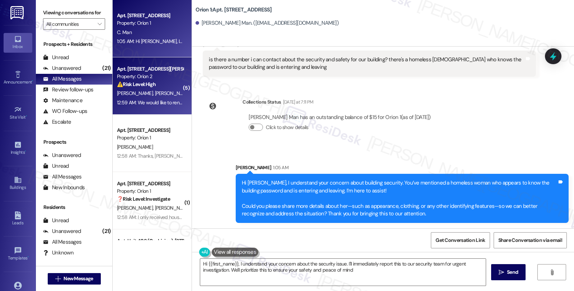
type textarea "Hi {{first_name}}, I understand your concern about the security issue. I'll imm…"
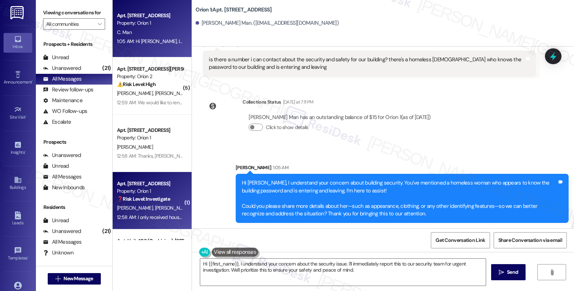
click at [169, 203] on div "❓ Risk Level: Investigate" at bounding box center [150, 200] width 66 height 8
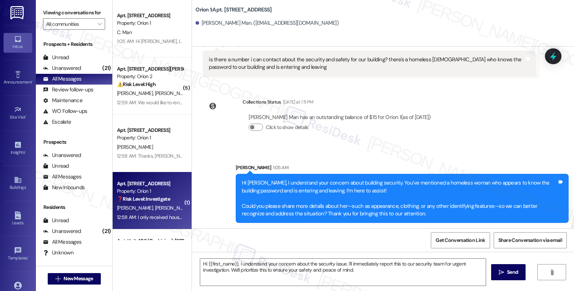
type textarea "Fetching suggested responses. Please feel free to read through the conversation…"
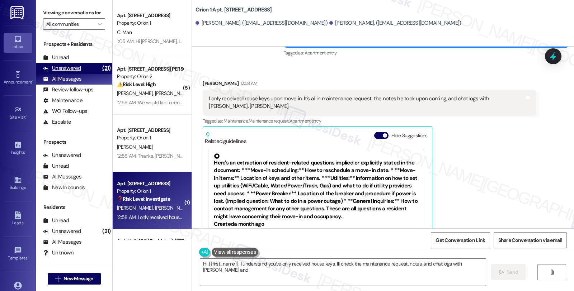
scroll to position [650, 0]
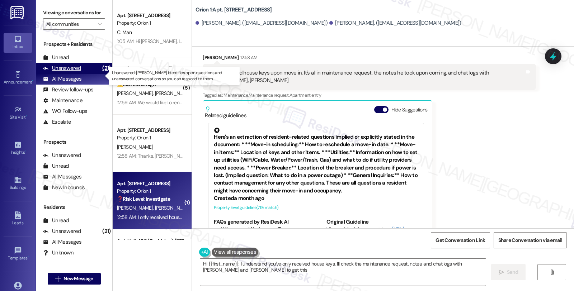
click at [73, 72] on div "Unanswered" at bounding box center [62, 69] width 38 height 8
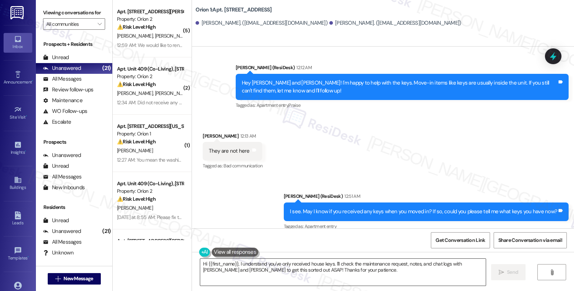
drag, startPoint x: 194, startPoint y: 263, endPoint x: 199, endPoint y: 263, distance: 5.4
click at [196, 263] on div "Hi {{first_name}}, I understand you've only received house keys. I'll check the…" at bounding box center [339, 273] width 286 height 28
click at [200, 263] on textarea "Hi {{first_name}}, I understand you've only received house keys. I'll check the…" at bounding box center [343, 272] width 286 height 27
drag, startPoint x: 196, startPoint y: 128, endPoint x: 230, endPoint y: 130, distance: 33.8
click at [230, 130] on div "Received via SMS Michael Sclafani 12:13 AM They are not here Tags and notes Tag…" at bounding box center [232, 152] width 70 height 50
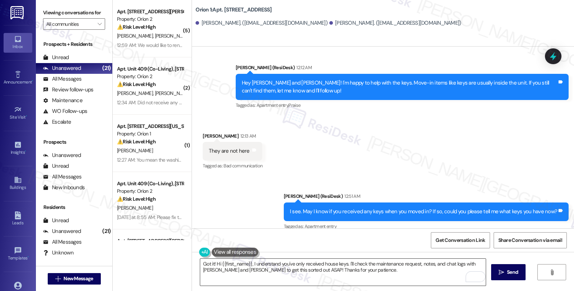
copy div "Michael Sclafan"
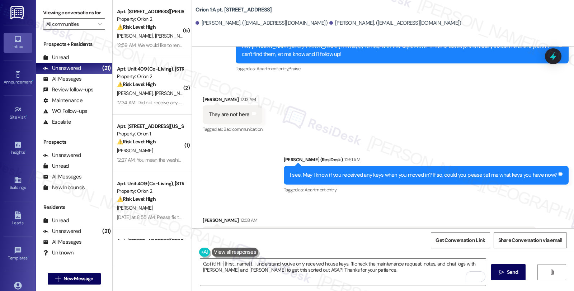
scroll to position [571, 0]
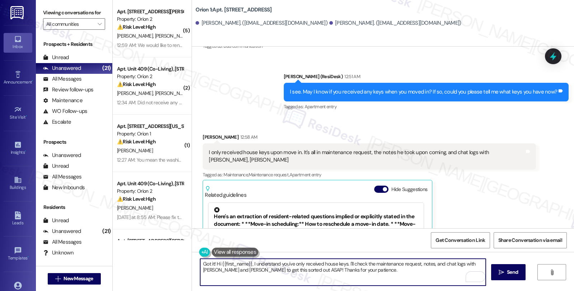
drag, startPoint x: 350, startPoint y: 264, endPoint x: 352, endPoint y: 273, distance: 9.0
click at [352, 273] on textarea "Got it! Hi {{first_name}}, I understand you've only received house keys. I'll c…" at bounding box center [343, 272] width 286 height 27
click at [223, 270] on textarea "Got it! Hi {{first_name}}, I understand you've only received house keys. I'll f…" at bounding box center [343, 272] width 286 height 27
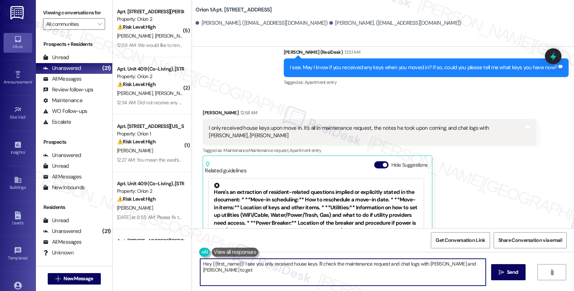
scroll to position [589, 0]
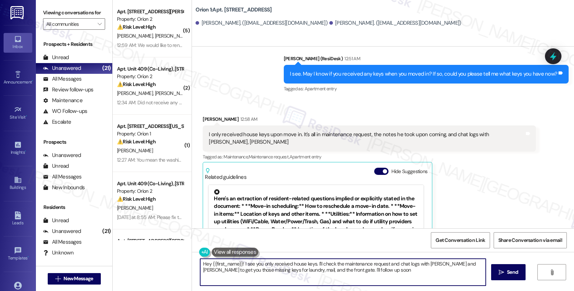
type textarea "Hey {{first_name}}! I see you only received house keys. I'll check the maintena…"
click at [552, 56] on icon at bounding box center [553, 56] width 9 height 11
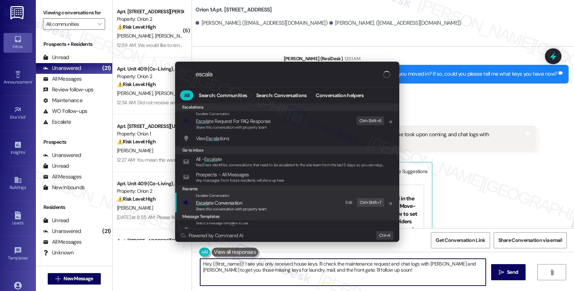
type input "escala"
click at [243, 203] on span "Escala te Conversation" at bounding box center [231, 203] width 71 height 8
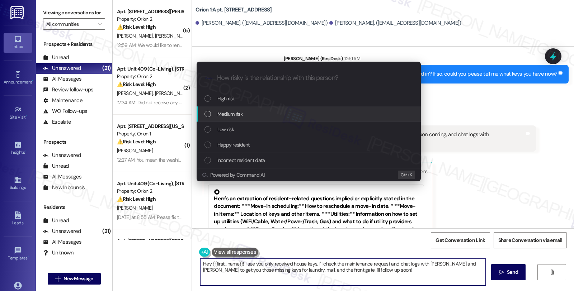
click at [250, 115] on div "Medium risk" at bounding box center [310, 114] width 210 height 8
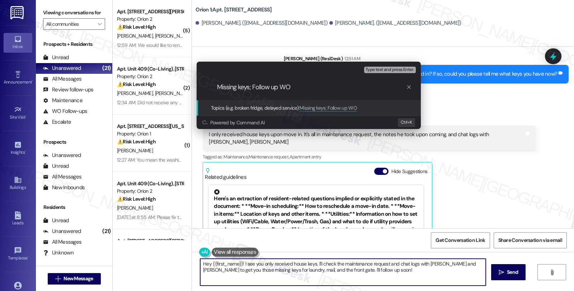
paste input "#25091"
type input "Missing keys; Follow up WO #25091"
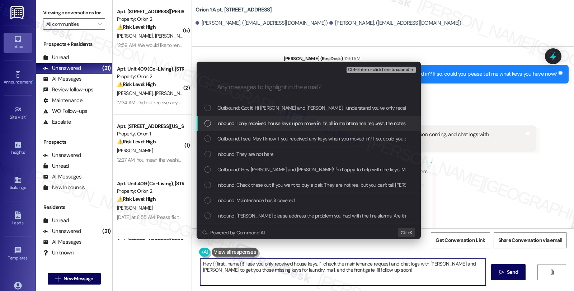
click at [313, 125] on span "Inbound: I only received house keys upon move in. It's all in maintenance reque…" at bounding box center [392, 124] width 349 height 8
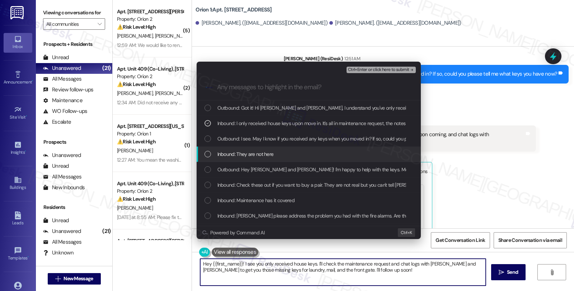
click at [295, 158] on div "Inbound: They are not here" at bounding box center [310, 154] width 210 height 8
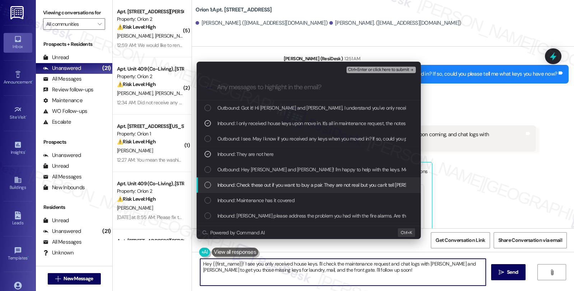
click at [295, 181] on span "Inbound: Check these out if you want to buy a pair. They are not real but you c…" at bounding box center [352, 185] width 269 height 8
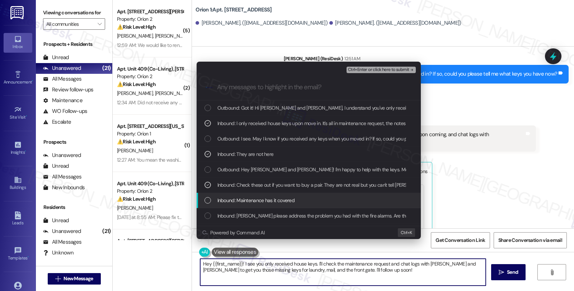
click at [295, 200] on div "Inbound: Maintenance has it covered" at bounding box center [310, 201] width 210 height 8
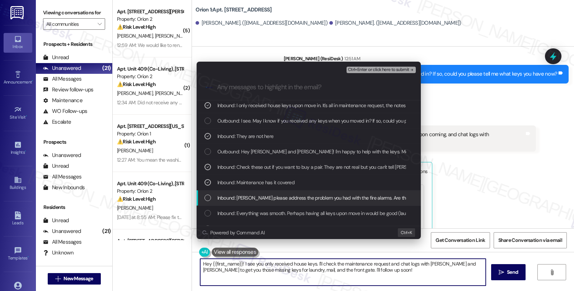
scroll to position [29, 0]
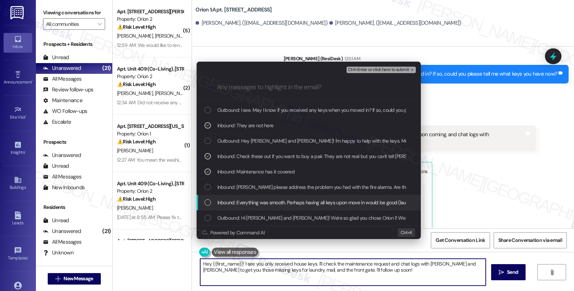
click at [297, 205] on span "Inbound: Everything was smooth. Perhaps having all keys upon move in would be g…" at bounding box center [363, 203] width 290 height 8
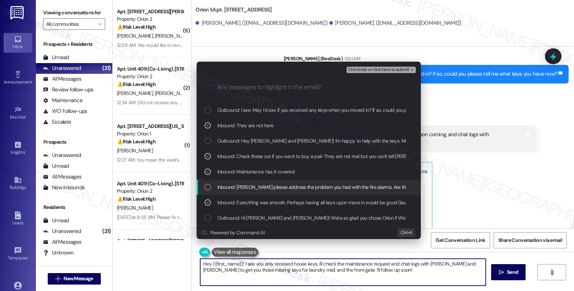
click at [275, 187] on span "Inbound: Michael please address the problem you had with the fire alarms. Are t…" at bounding box center [323, 187] width 210 height 8
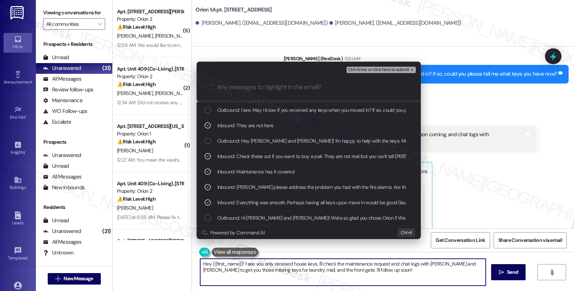
click at [378, 71] on span "Ctrl+Enter or click here to submit" at bounding box center [378, 69] width 61 height 5
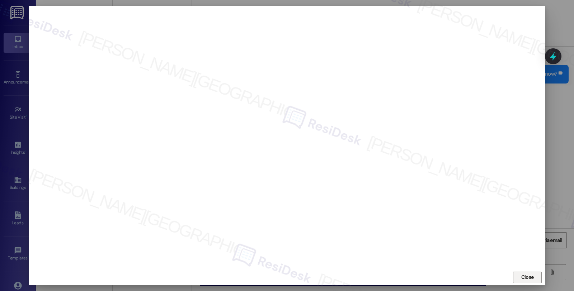
click at [517, 275] on button "Close" at bounding box center [527, 277] width 29 height 11
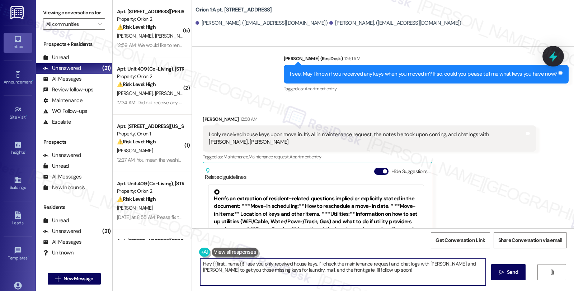
click at [556, 55] on icon at bounding box center [553, 56] width 12 height 12
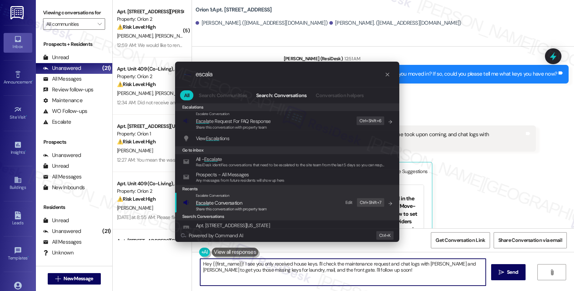
type input "escala"
click at [225, 200] on span "Escala te Conversation" at bounding box center [219, 203] width 46 height 6
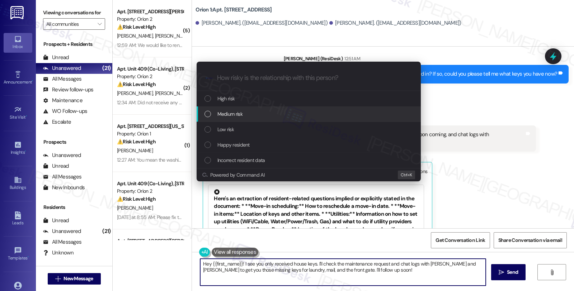
click at [233, 117] on span "Medium risk" at bounding box center [230, 114] width 25 height 8
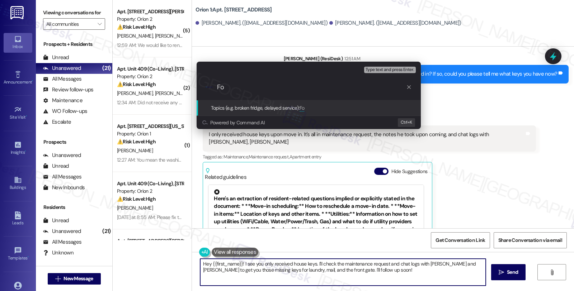
type input "F"
paste input "Missing keys; Follow up WO #25091"
type input "Missing keys; Follow up WO #25091"
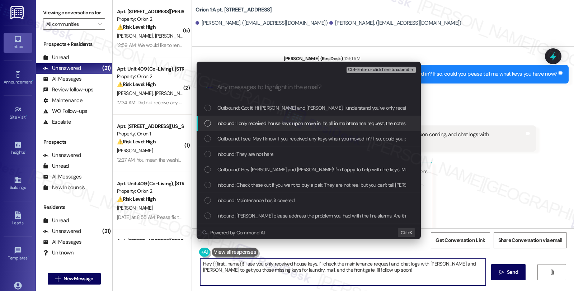
click at [233, 121] on span "Inbound: I only received house keys upon move in. It's all in maintenance reque…" at bounding box center [392, 124] width 349 height 8
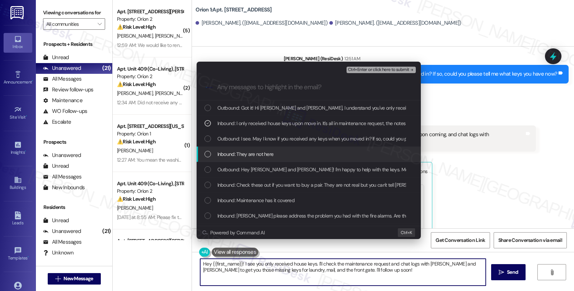
click at [233, 150] on div "Inbound: They are not here" at bounding box center [309, 154] width 224 height 15
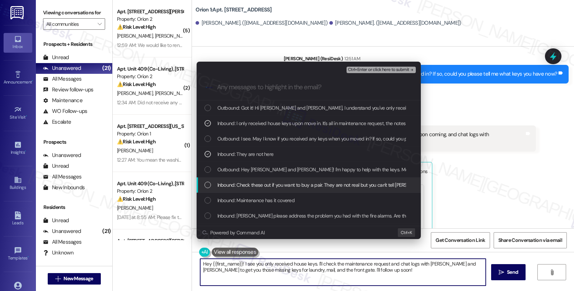
click at [234, 182] on span "Inbound: Check these out if you want to buy a pair. They are not real but you c…" at bounding box center [352, 185] width 269 height 8
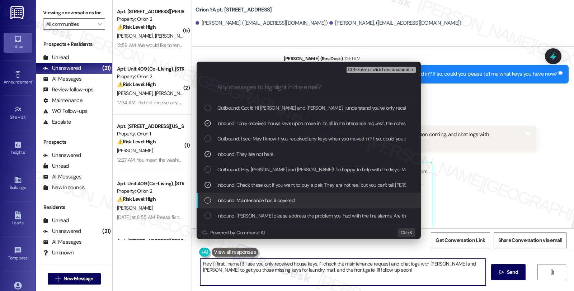
click at [235, 201] on span "Inbound: Maintenance has it covered" at bounding box center [257, 201] width 78 height 8
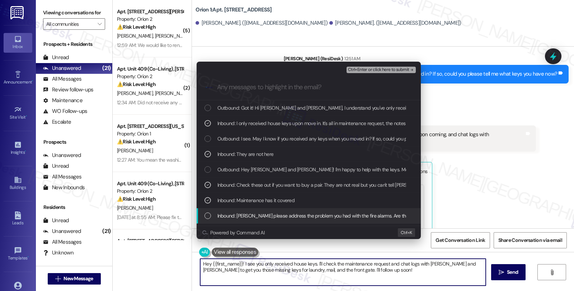
click at [239, 214] on span "Inbound: Michael please address the problem you had with the fire alarms. Are t…" at bounding box center [323, 216] width 210 height 8
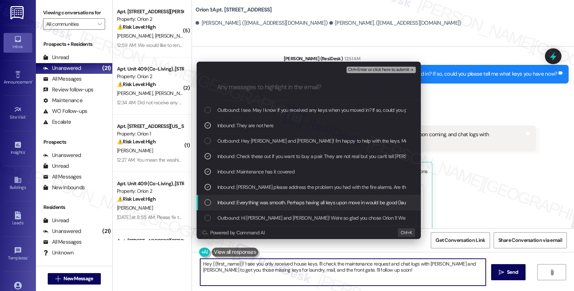
click at [246, 205] on span "Inbound: Everything was smooth. Perhaps having all keys upon move in would be g…" at bounding box center [363, 203] width 290 height 8
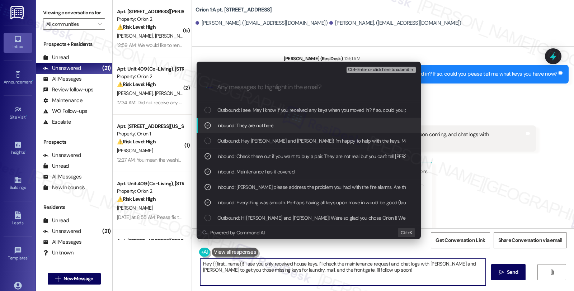
click at [376, 72] on span "Ctrl+Enter or click here to submit" at bounding box center [378, 69] width 61 height 5
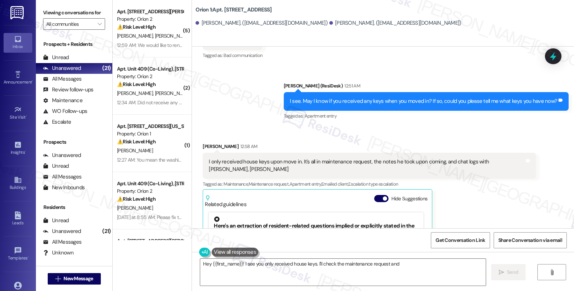
scroll to position [650, 0]
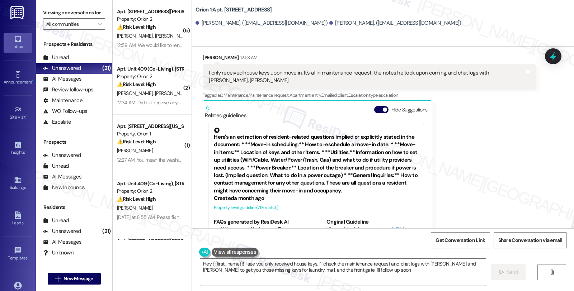
type textarea "Hey {{first_name}}! I see you only received house keys. I'll check the maintena…"
click at [55, 83] on div "All Messages" at bounding box center [62, 79] width 38 height 8
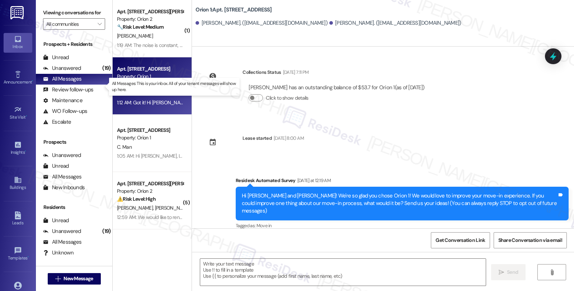
type textarea "Fetching suggested responses. Please feel free to read through the conversation…"
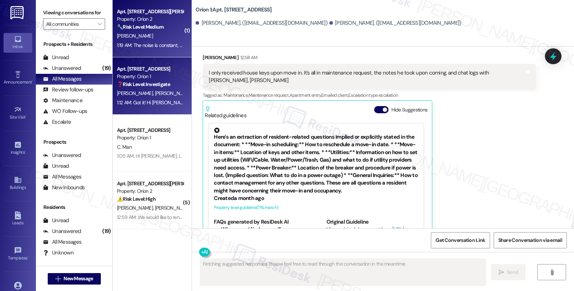
click at [169, 29] on div "🔧 Risk Level: Medium The resident reports a consistently noisy range hood. Whil…" at bounding box center [150, 27] width 66 height 8
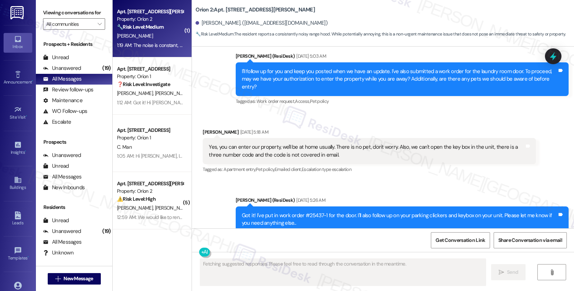
scroll to position [1479, 0]
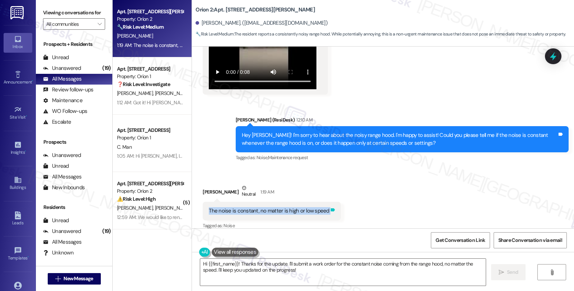
drag, startPoint x: 203, startPoint y: 205, endPoint x: 321, endPoint y: 205, distance: 118.4
click at [321, 205] on div "The noise is constant, no matter is high or low speed Tags and notes" at bounding box center [272, 211] width 138 height 18
copy div "The noise is constant, no matter is high or low speed Tags and notes"
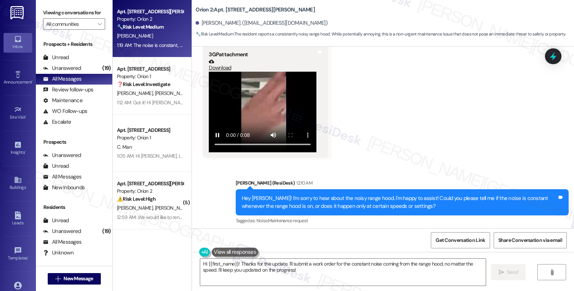
scroll to position [1399, 0]
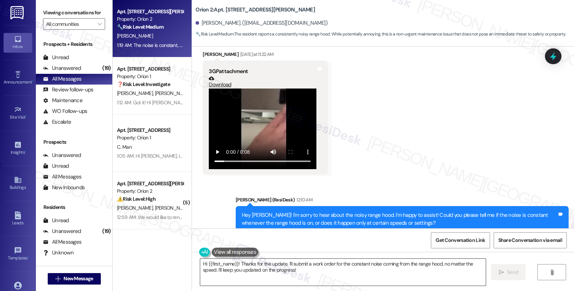
click at [319, 268] on textarea "Hi {{first_name}}! Thanks for the update. I'll submit a work order for the cons…" at bounding box center [343, 272] width 286 height 27
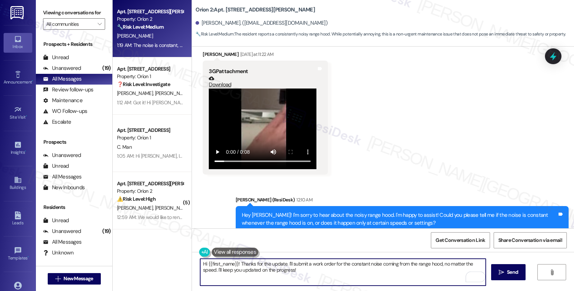
paste textarea "as the noise been present since you moved in, or did it recently start (and if …"
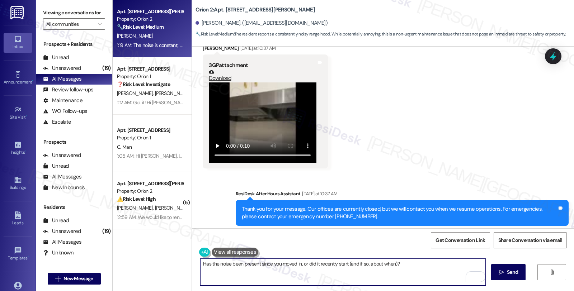
scroll to position [1200, 0]
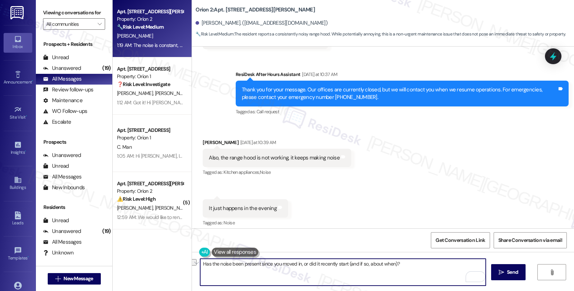
drag, startPoint x: 405, startPoint y: 265, endPoint x: 178, endPoint y: 266, distance: 226.5
click at [178, 266] on div "Apt. Unit 410, 1421 W Adams Blvd Property: Orion 2 🔧 Risk Level: Medium The res…" at bounding box center [344, 145] width 462 height 291
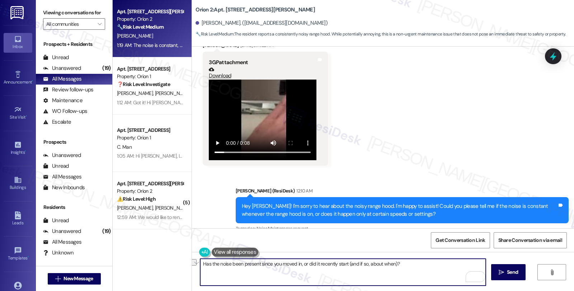
scroll to position [1479, 0]
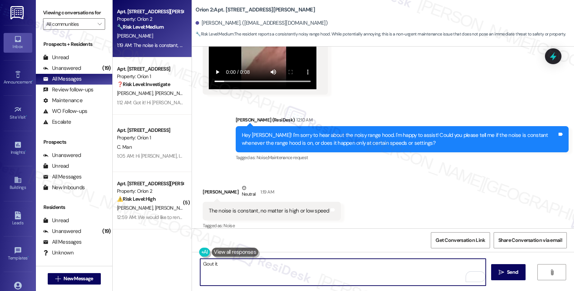
click at [206, 264] on textarea "Gout it." at bounding box center [343, 272] width 286 height 27
click at [218, 263] on textarea "Gou it." at bounding box center [343, 272] width 286 height 27
click at [204, 265] on textarea "Gou it." at bounding box center [343, 272] width 286 height 27
click at [220, 264] on textarea "Got it." at bounding box center [343, 272] width 286 height 27
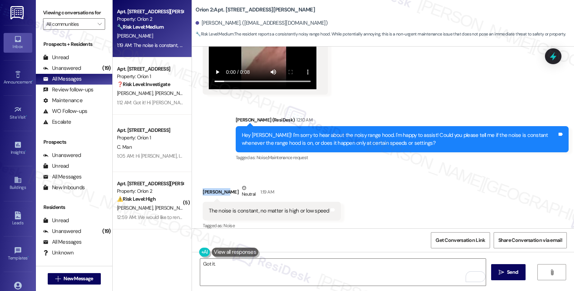
drag, startPoint x: 198, startPoint y: 183, endPoint x: 223, endPoint y: 184, distance: 25.1
click at [223, 184] on div "Szuhan Chen Neutral 1:19 AM" at bounding box center [272, 193] width 138 height 18
click at [225, 185] on div "Szuhan Chen Neutral 1:19 AM" at bounding box center [272, 193] width 138 height 18
copy div "Szuhan Chen"
click at [244, 266] on textarea "Got it." at bounding box center [343, 272] width 286 height 27
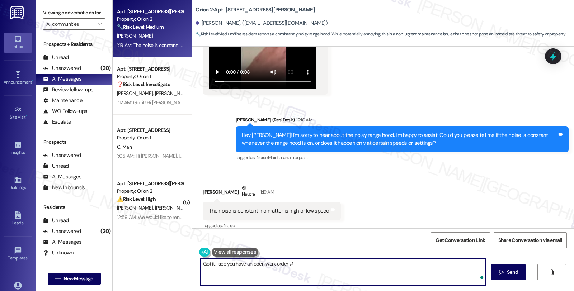
paste textarea "#25655-1"
click at [292, 265] on textarea "Got it. I see you have an open work order # #25655-1" at bounding box center [343, 272] width 286 height 27
click at [328, 266] on textarea "Got it. I see you have an open work order #25655-1" at bounding box center [343, 272] width 286 height 27
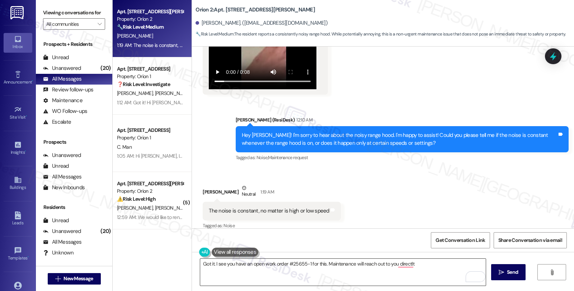
click at [435, 270] on textarea "Got it. I see you have an open work order #25655-1 for this. Maintenance will r…" at bounding box center [343, 272] width 286 height 27
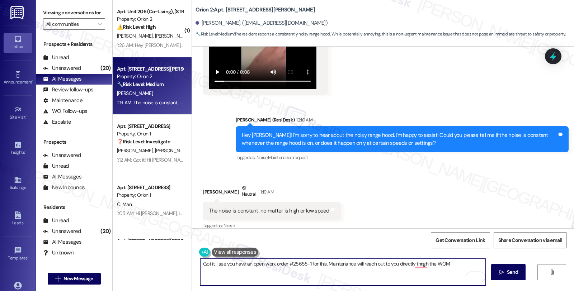
click at [435, 263] on textarea "Got it. I see you have an open work order #25655-1 for this. Maintenance will r…" at bounding box center [343, 272] width 286 height 27
click at [444, 264] on textarea "Got it. I see you have an open work order #25655-1 for this. Maintenance will r…" at bounding box center [343, 272] width 286 height 27
click at [320, 268] on textarea "Got it. I see you have an open work order #25655-1 for this. Maintenance will r…" at bounding box center [343, 272] width 286 height 27
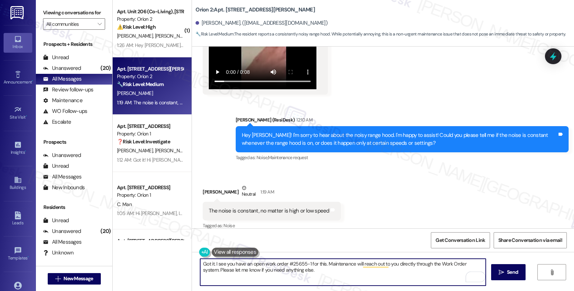
type textarea "Got it. I see you have an open work order #25655-1 for this. Maintenance will r…"
click at [504, 278] on button " Send" at bounding box center [508, 273] width 35 height 16
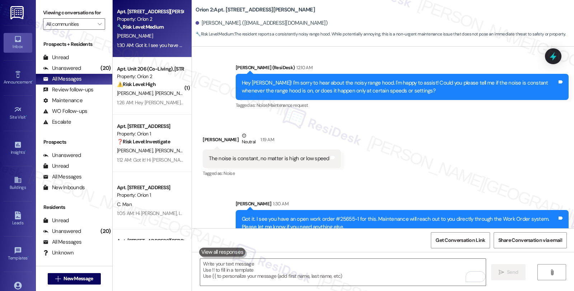
scroll to position [1537, 0]
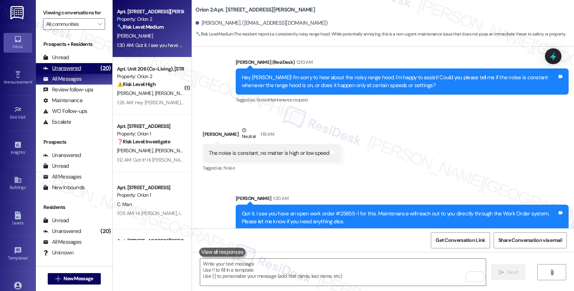
click at [77, 72] on div "Unanswered" at bounding box center [62, 69] width 38 height 8
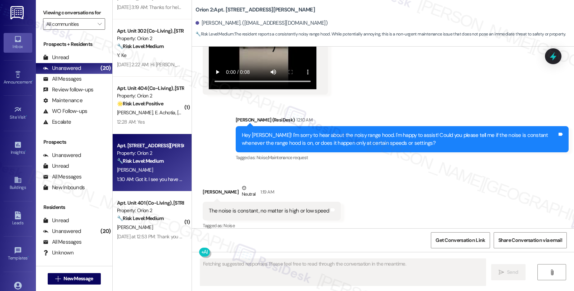
scroll to position [1195, 0]
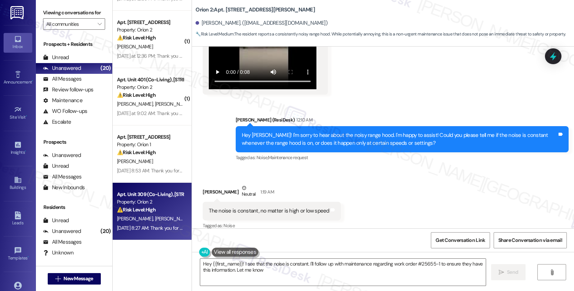
type textarea "Hey {{first_name}}! I see that the noise is constant. I'll follow up with maint…"
click at [155, 217] on span "[PERSON_NAME]" at bounding box center [173, 219] width 36 height 6
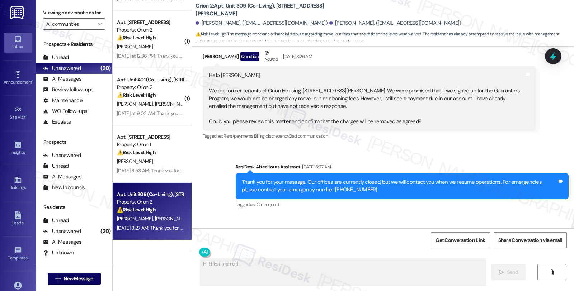
scroll to position [111, 0]
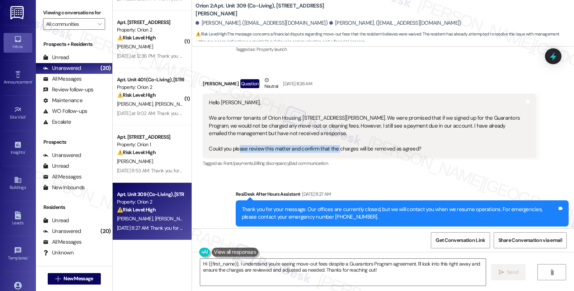
drag, startPoint x: 235, startPoint y: 149, endPoint x: 333, endPoint y: 149, distance: 98.0
click at [333, 149] on div "Hello Sarah, We are former tenants of Orion Housing, 1421 West Adams Blvd, Unit…" at bounding box center [366, 126] width 315 height 54
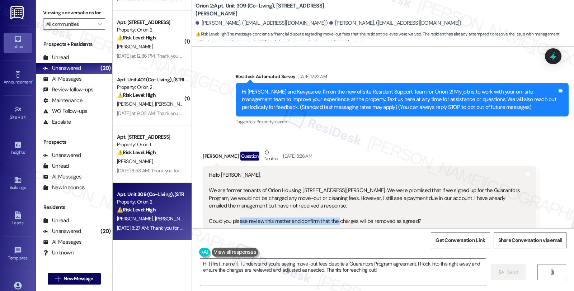
scroll to position [31, 0]
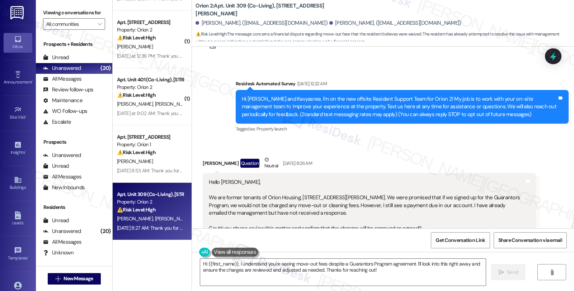
click at [205, 162] on div "Kavyasree Polavarapu Question Neutral Aug 13, 2025 at 8:26 AM" at bounding box center [369, 165] width 333 height 18
copy div "Kavyasree"
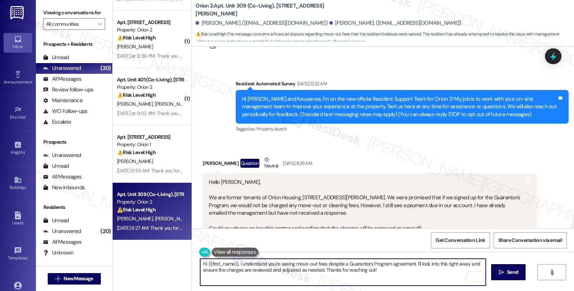
drag, startPoint x: 205, startPoint y: 265, endPoint x: 234, endPoint y: 266, distance: 28.7
click at [234, 266] on textarea "Hi {{first_name}}, I understand you're seeing move-out fees despite a Guarantor…" at bounding box center [343, 272] width 286 height 27
paste textarea "Kavyasree"
type textarea "Hi Kavyasree, I understand you're seeing move-out fees despite a Guarantors Pro…"
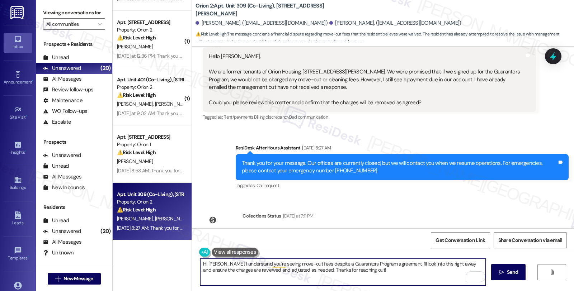
scroll to position [191, 0]
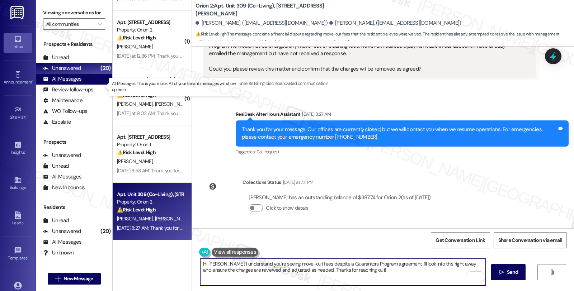
click at [78, 83] on div "All Messages" at bounding box center [62, 79] width 38 height 8
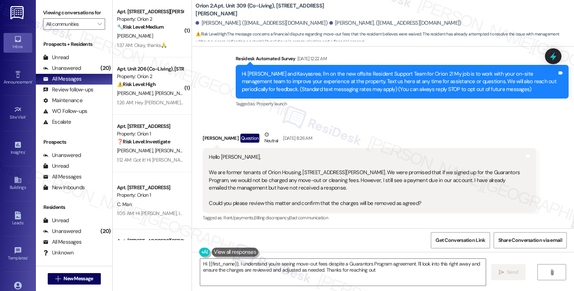
type textarea "Hi {{first_name}}, I understand you're seeing move-out fees despite a Guarantor…"
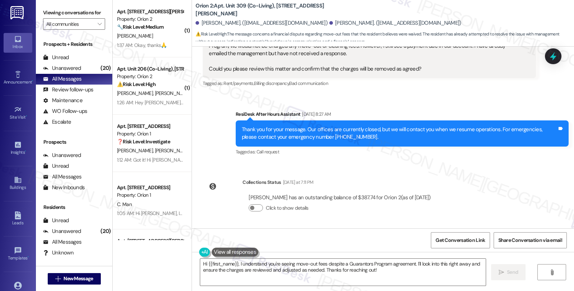
scroll to position [151, 0]
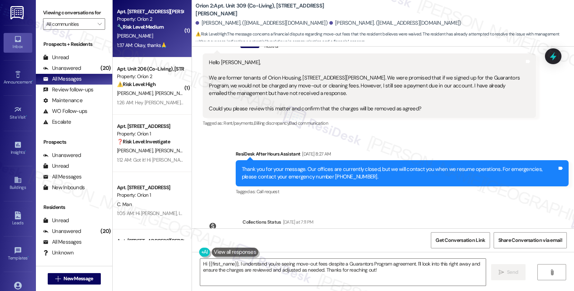
click at [167, 26] on div "🔧 Risk Level: Medium The resident is reporting a constant noise from the range …" at bounding box center [150, 27] width 66 height 8
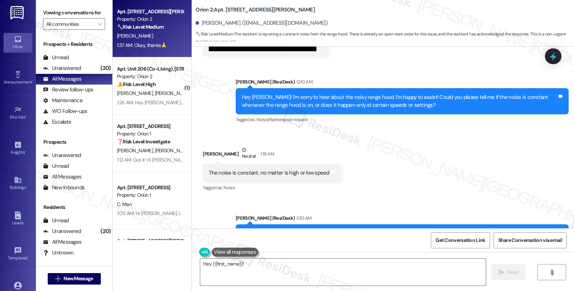
scroll to position [1608, 0]
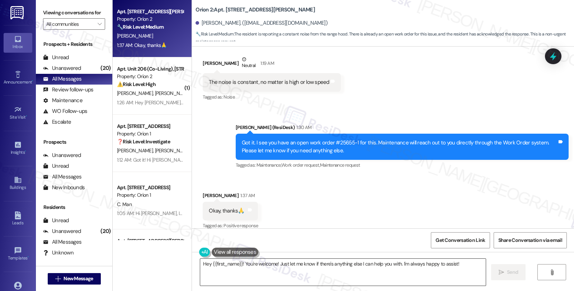
click at [200, 261] on textarea "Hey {{first_name}}! You're welcome! Just let me know if there's anything else I…" at bounding box center [343, 272] width 286 height 27
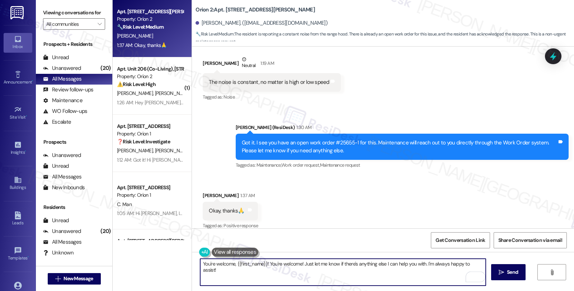
click at [263, 263] on textarea "You're welcome, {{first_name}}! You're welcome! Just let me know if there's any…" at bounding box center [343, 272] width 286 height 27
click at [364, 264] on textarea "You're welcome, {{first_name}}. Just let me know if there's anything else I can…" at bounding box center [343, 272] width 286 height 27
type textarea "You're welcome, {{first_name}}. Just let me know if there's anything else I can…"
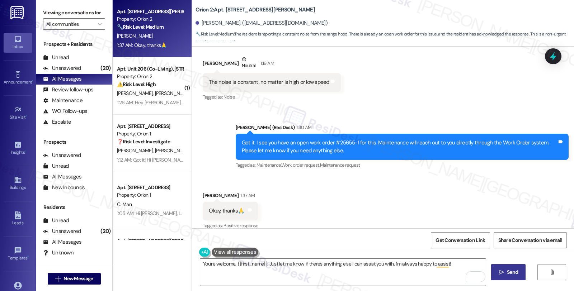
click at [495, 270] on button " Send" at bounding box center [508, 273] width 35 height 16
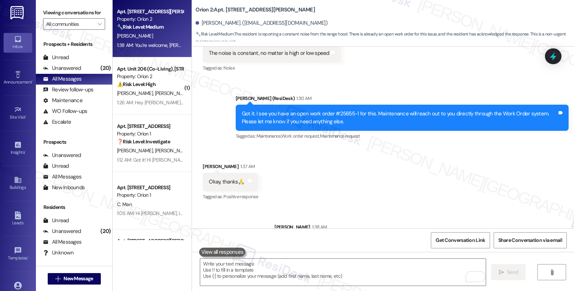
scroll to position [1658, 0]
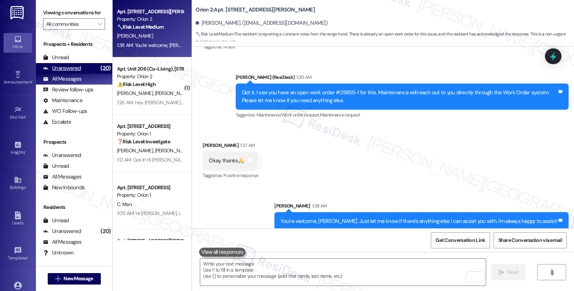
click at [89, 74] on div "Unanswered (20)" at bounding box center [74, 68] width 76 height 11
